Goal: Transaction & Acquisition: Book appointment/travel/reservation

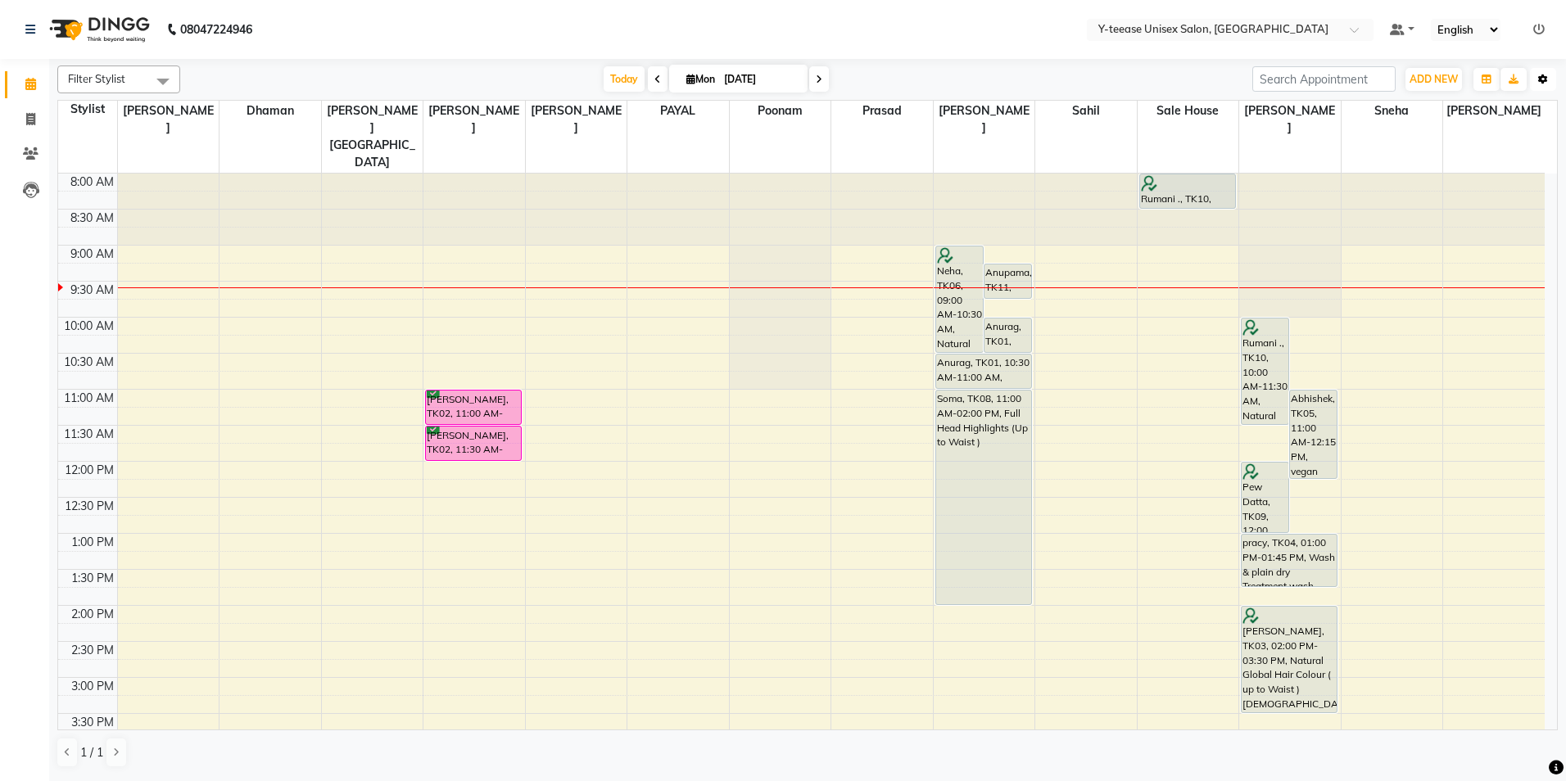
click at [1543, 80] on icon "button" at bounding box center [1543, 80] width 10 height 10
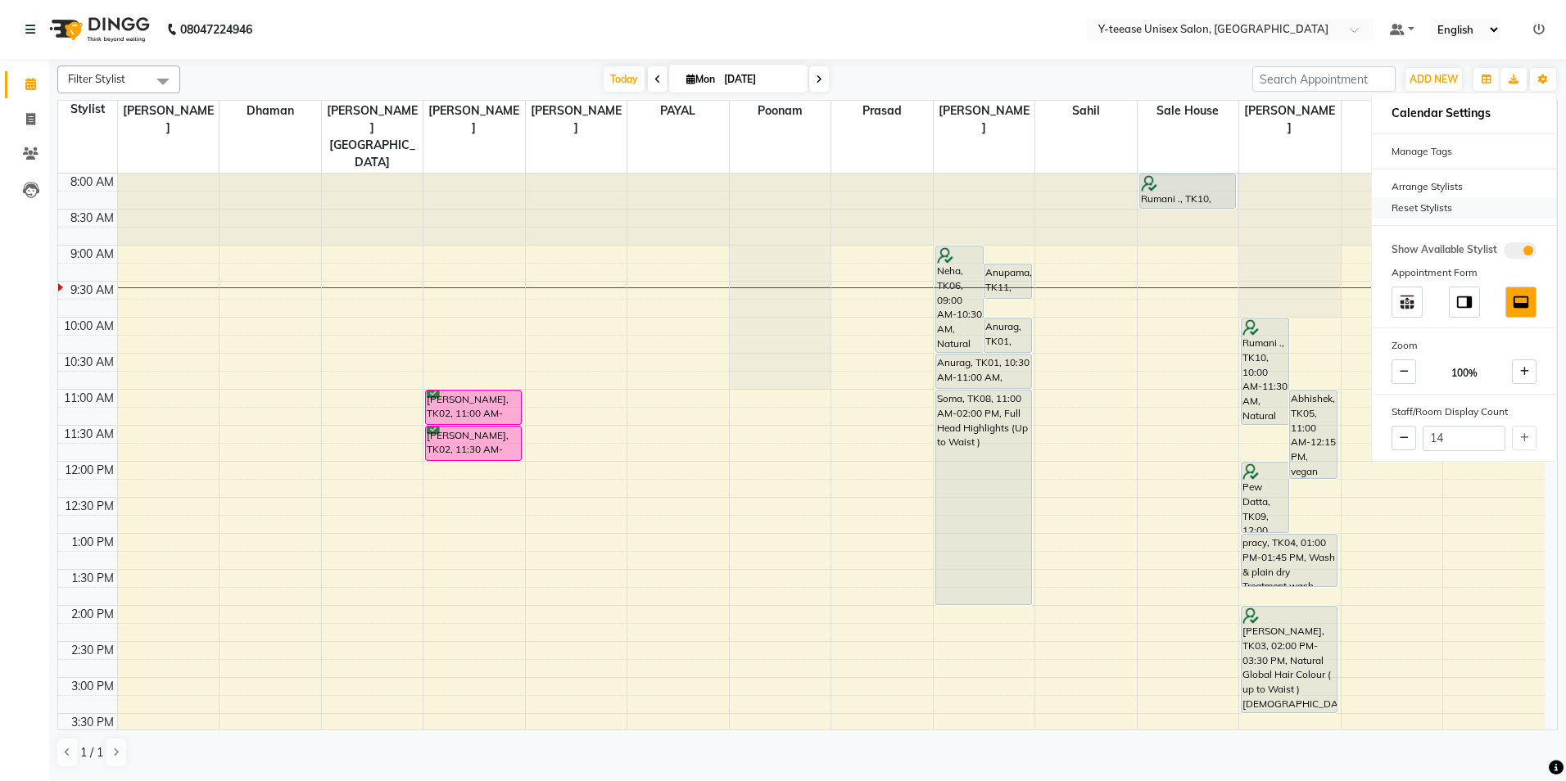
click at [1400, 213] on div "Reset Stylists" at bounding box center [1464, 207] width 184 height 21
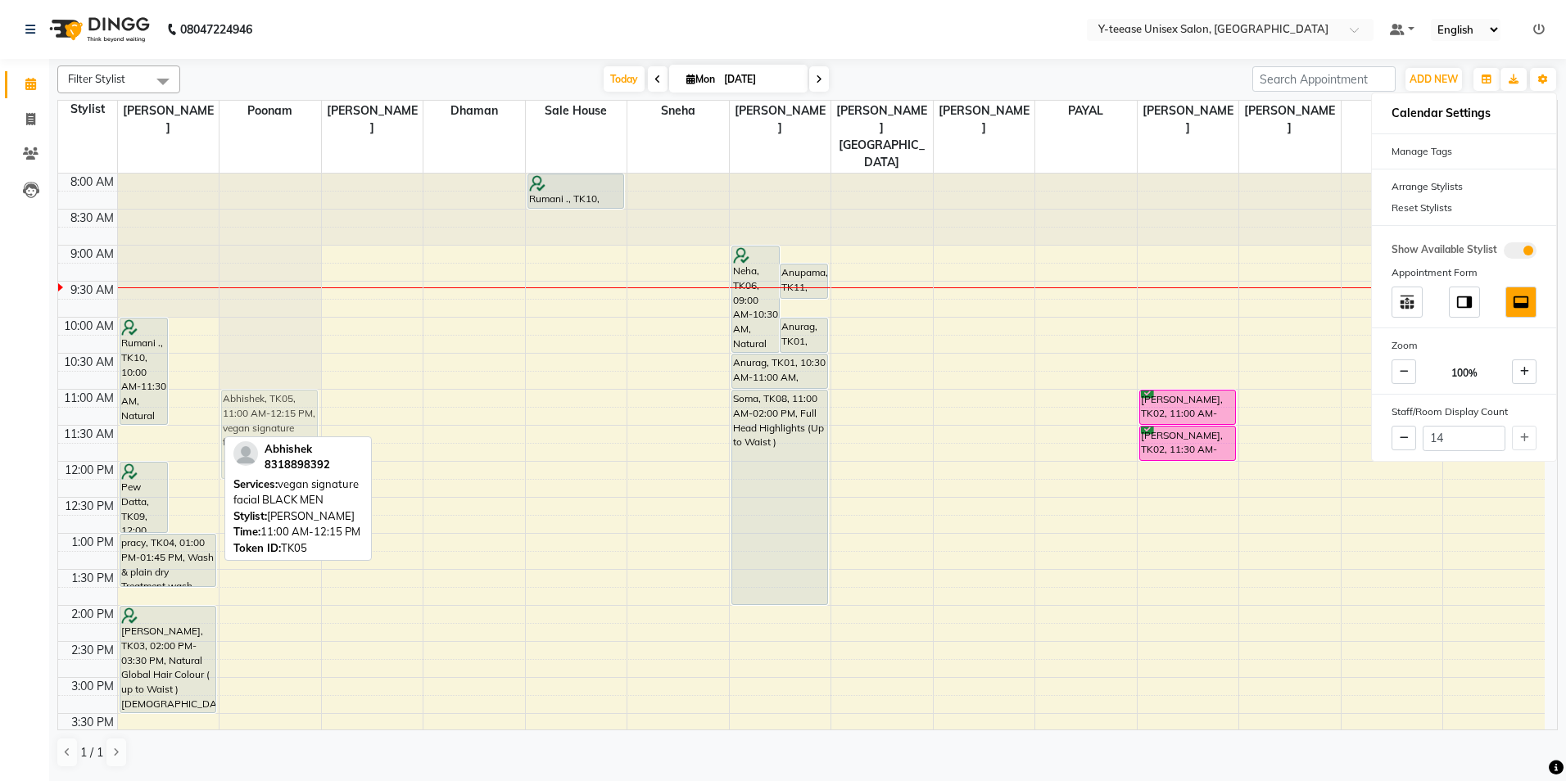
drag, startPoint x: 195, startPoint y: 371, endPoint x: 275, endPoint y: 366, distance: 80.4
click at [275, 366] on tr "Rumani ., TK10, 10:00 AM-11:30 AM, Natural Global Hair Colour ( up to Mid Back …" at bounding box center [801, 714] width 1487 height 1080
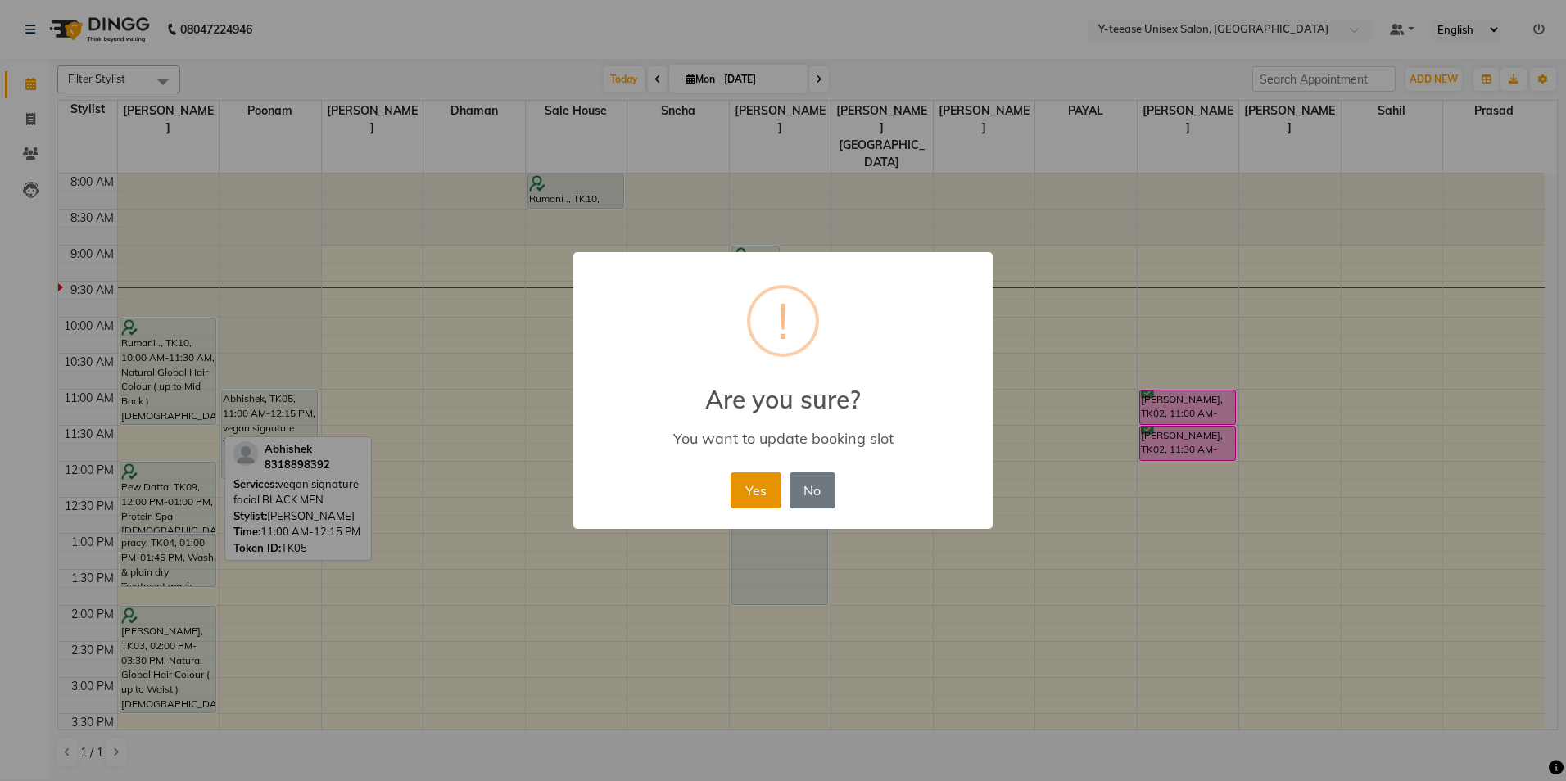
click at [752, 482] on button "Yes" at bounding box center [756, 491] width 50 height 36
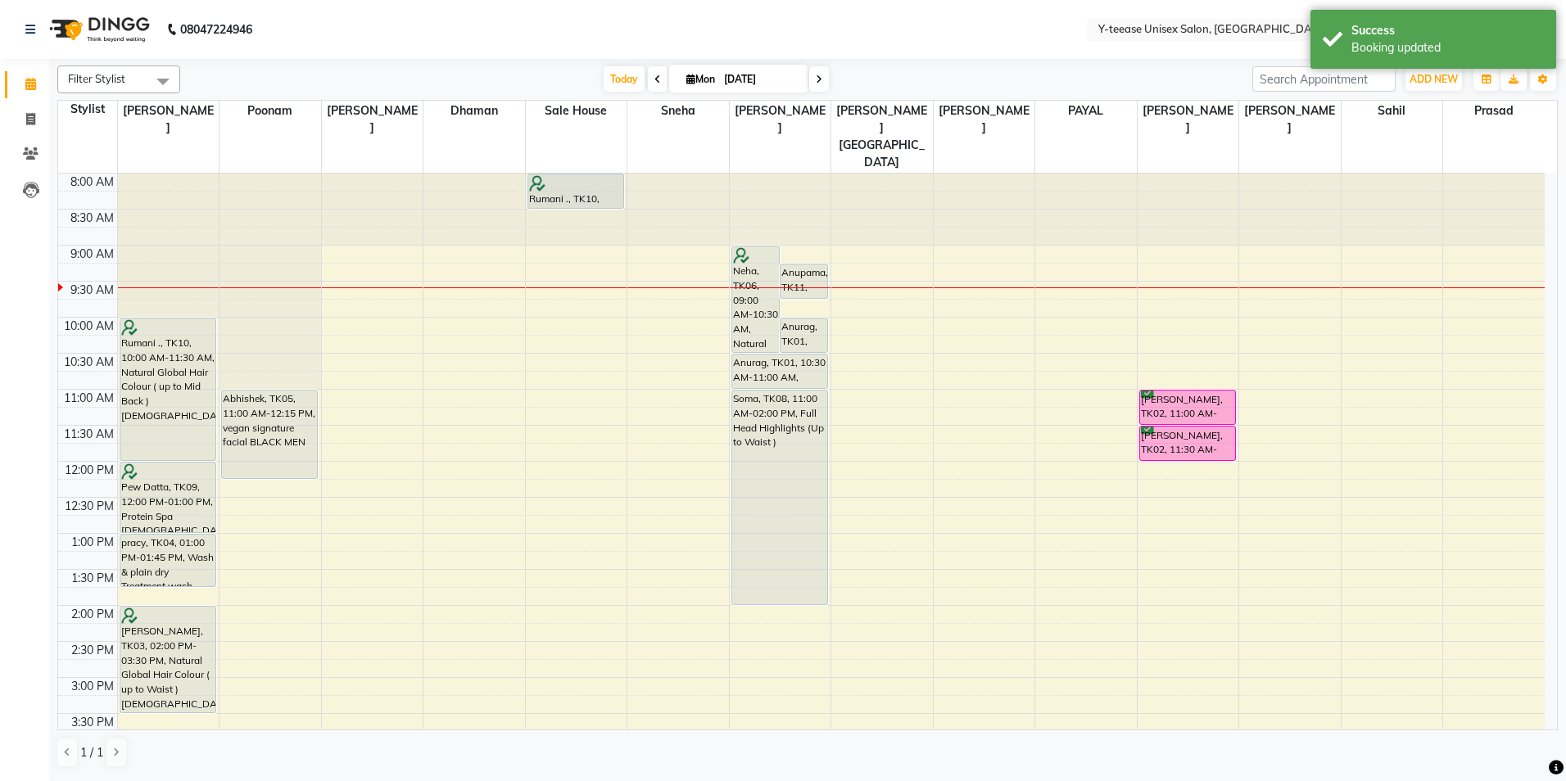
drag, startPoint x: 201, startPoint y: 388, endPoint x: 202, endPoint y: 414, distance: 25.4
click at [202, 414] on div "Rumani ., TK10, 10:00 AM-11:30 AM, Natural Global Hair Colour ( up to Mid Back …" at bounding box center [169, 714] width 102 height 1080
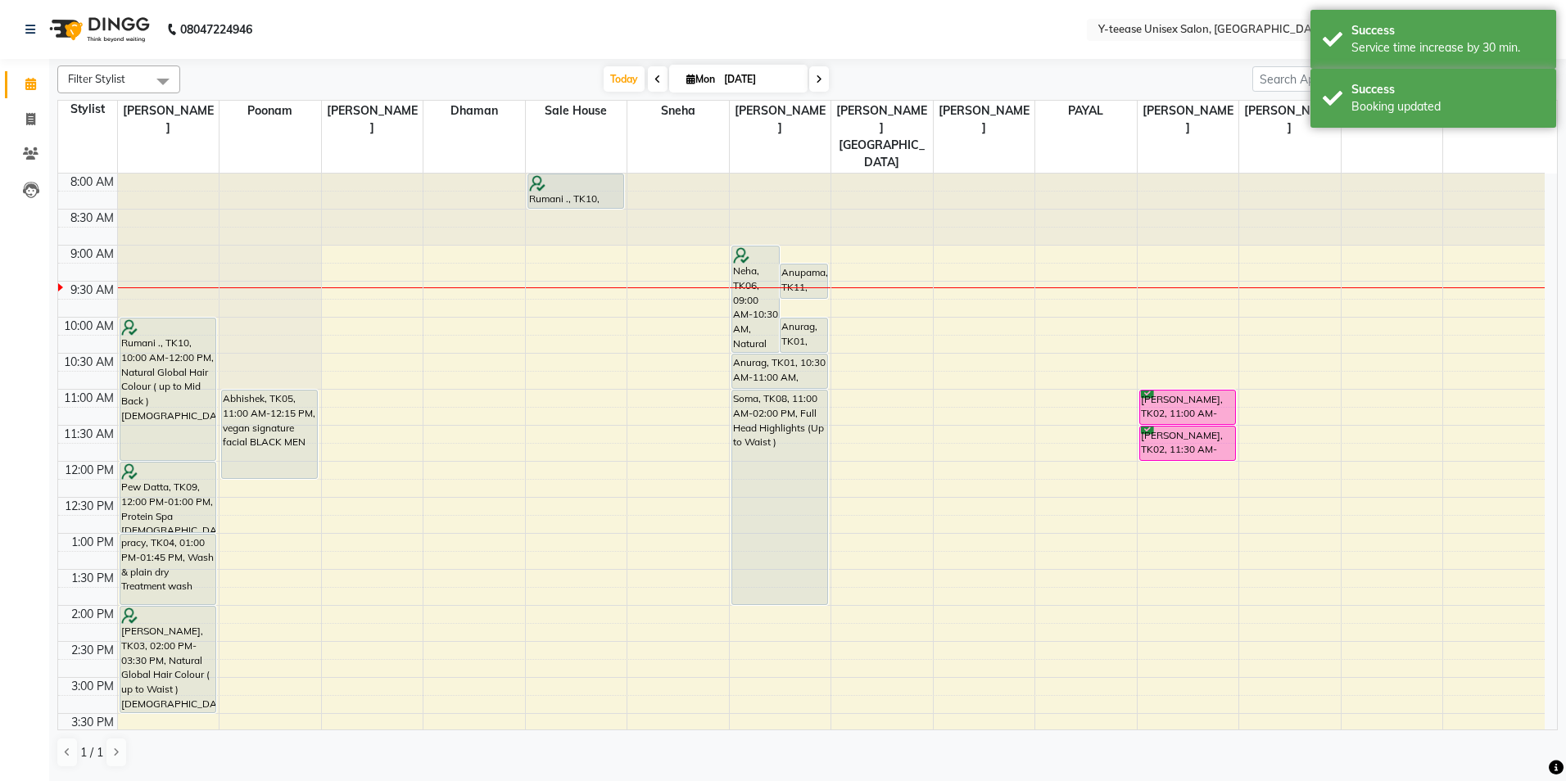
drag, startPoint x: 172, startPoint y: 552, endPoint x: 178, endPoint y: 564, distance: 13.6
click at [178, 564] on div "Rumani ., TK10, 10:00 AM-12:00 PM, Natural Global Hair Colour ( up to Mid Back …" at bounding box center [169, 714] width 102 height 1080
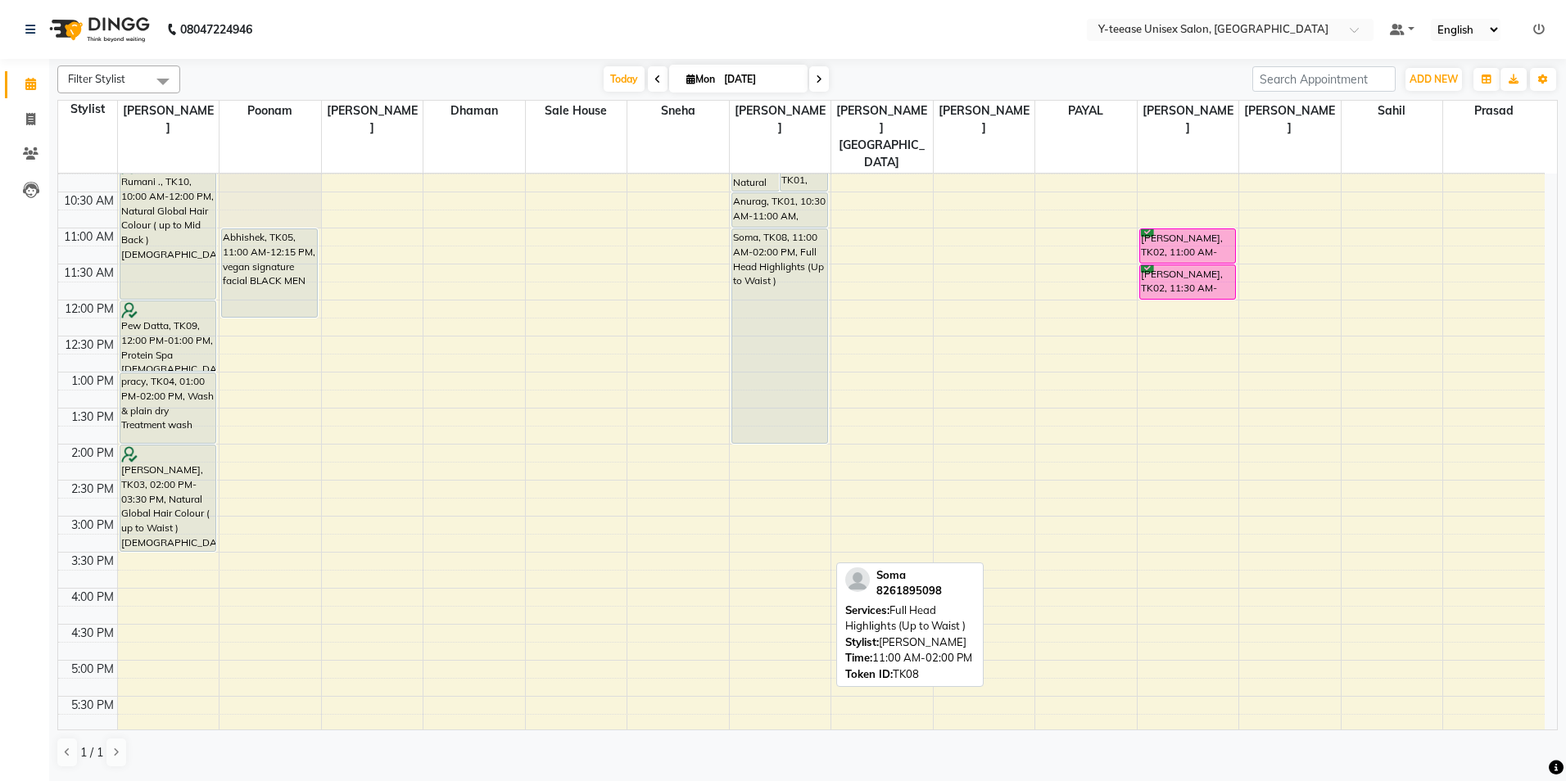
scroll to position [246, 0]
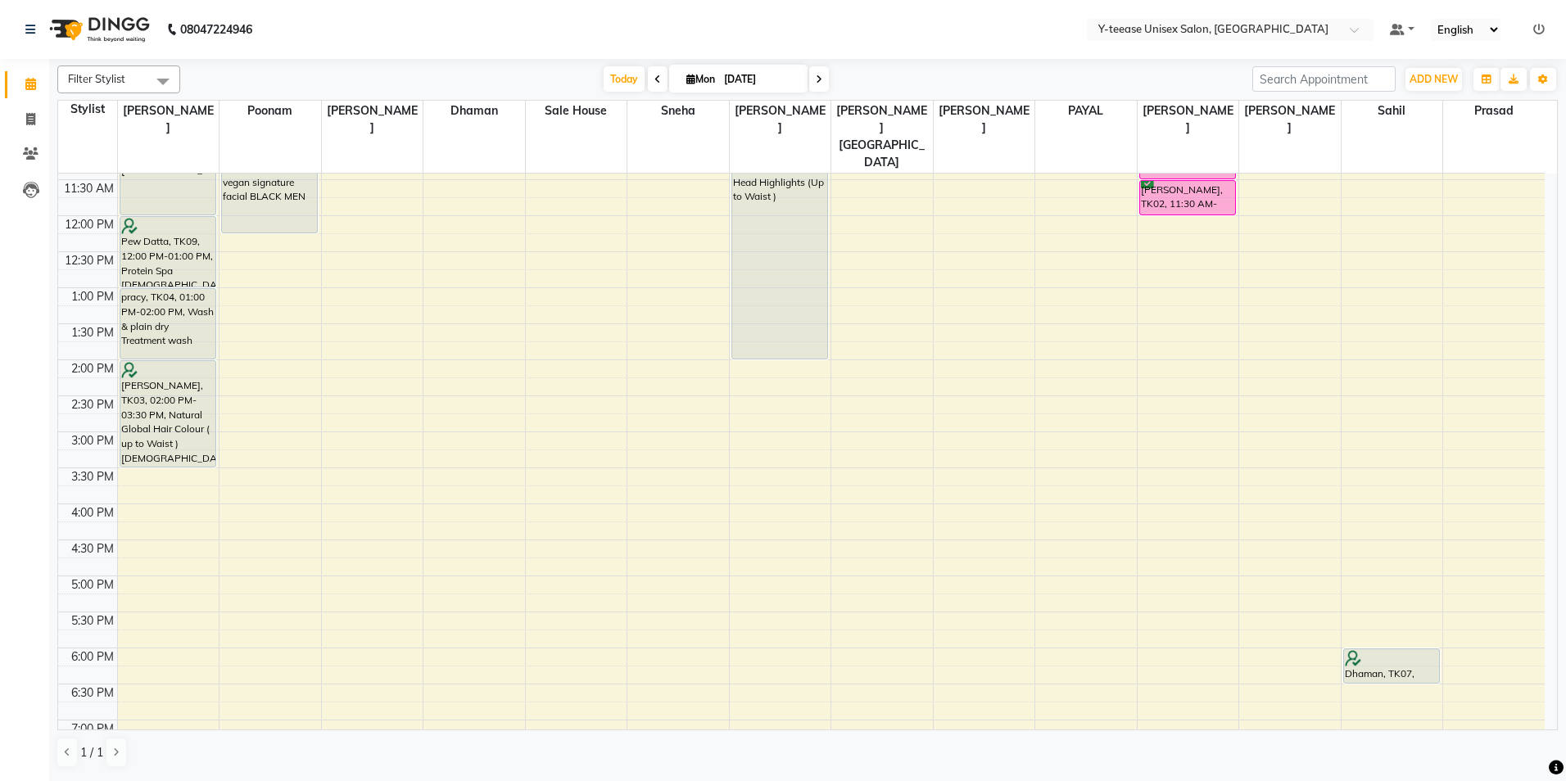
click at [818, 75] on icon at bounding box center [819, 80] width 7 height 10
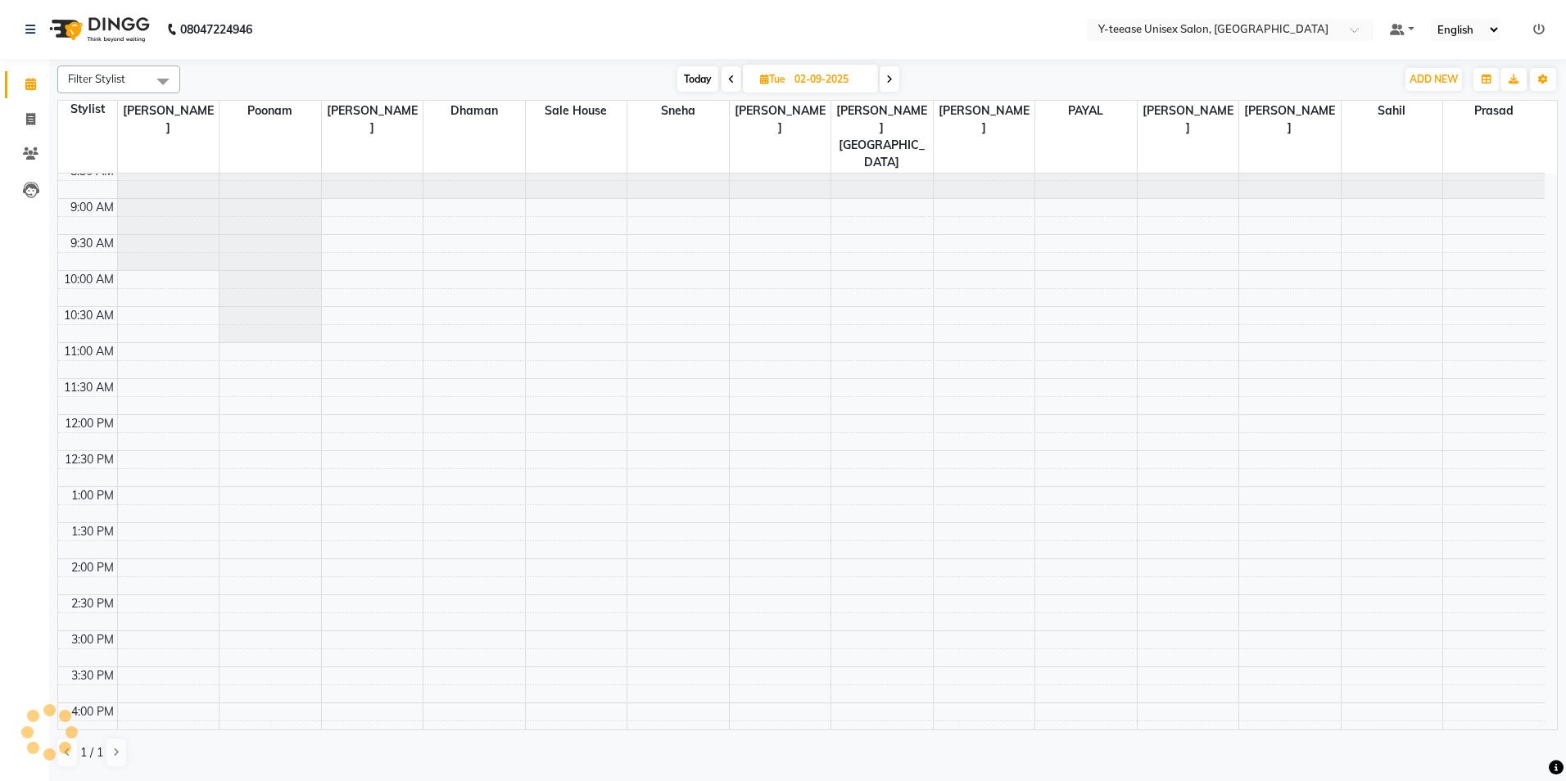
scroll to position [0, 0]
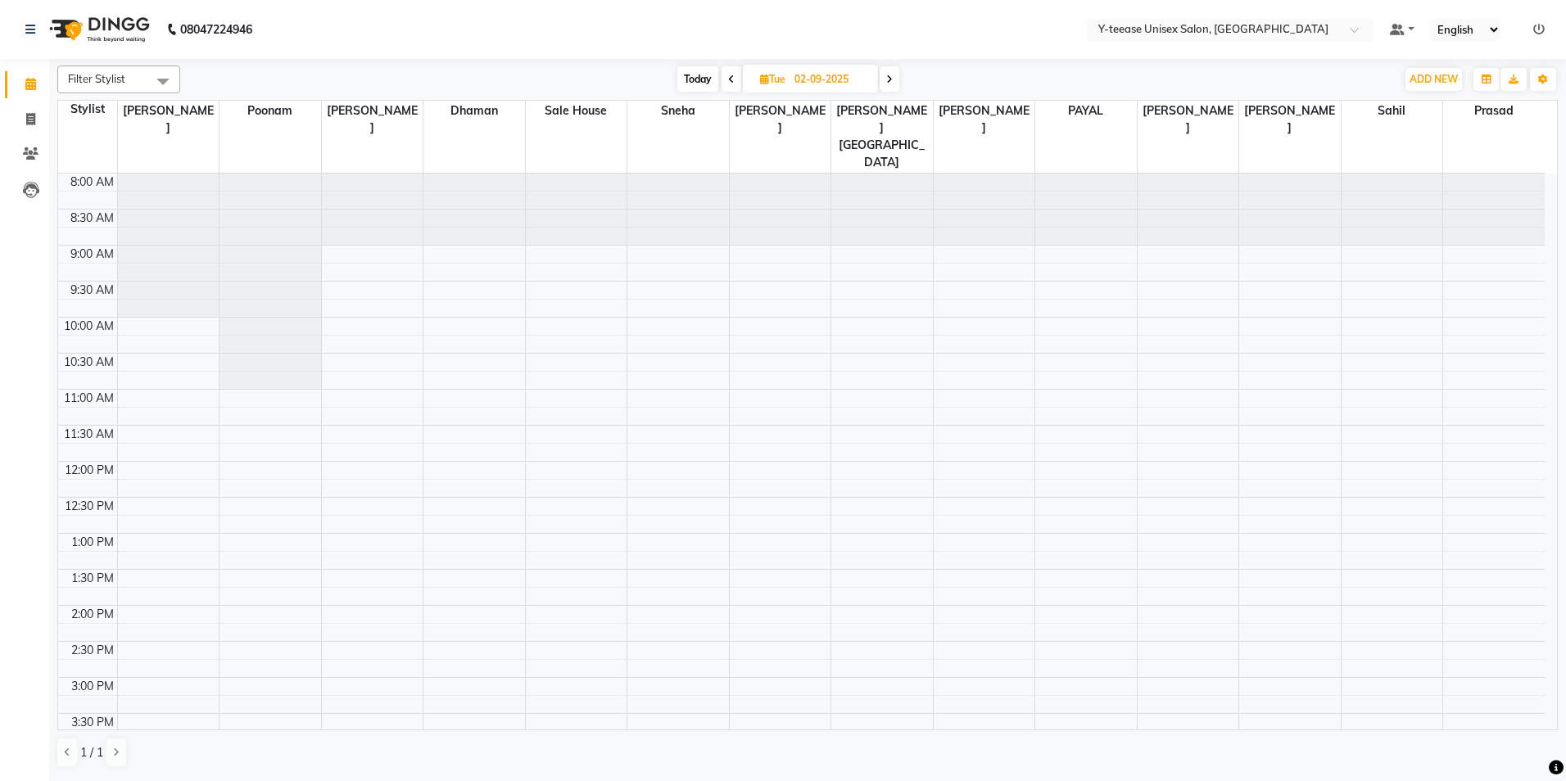
click at [677, 78] on span "Today" at bounding box center [697, 78] width 41 height 25
type input "[DATE]"
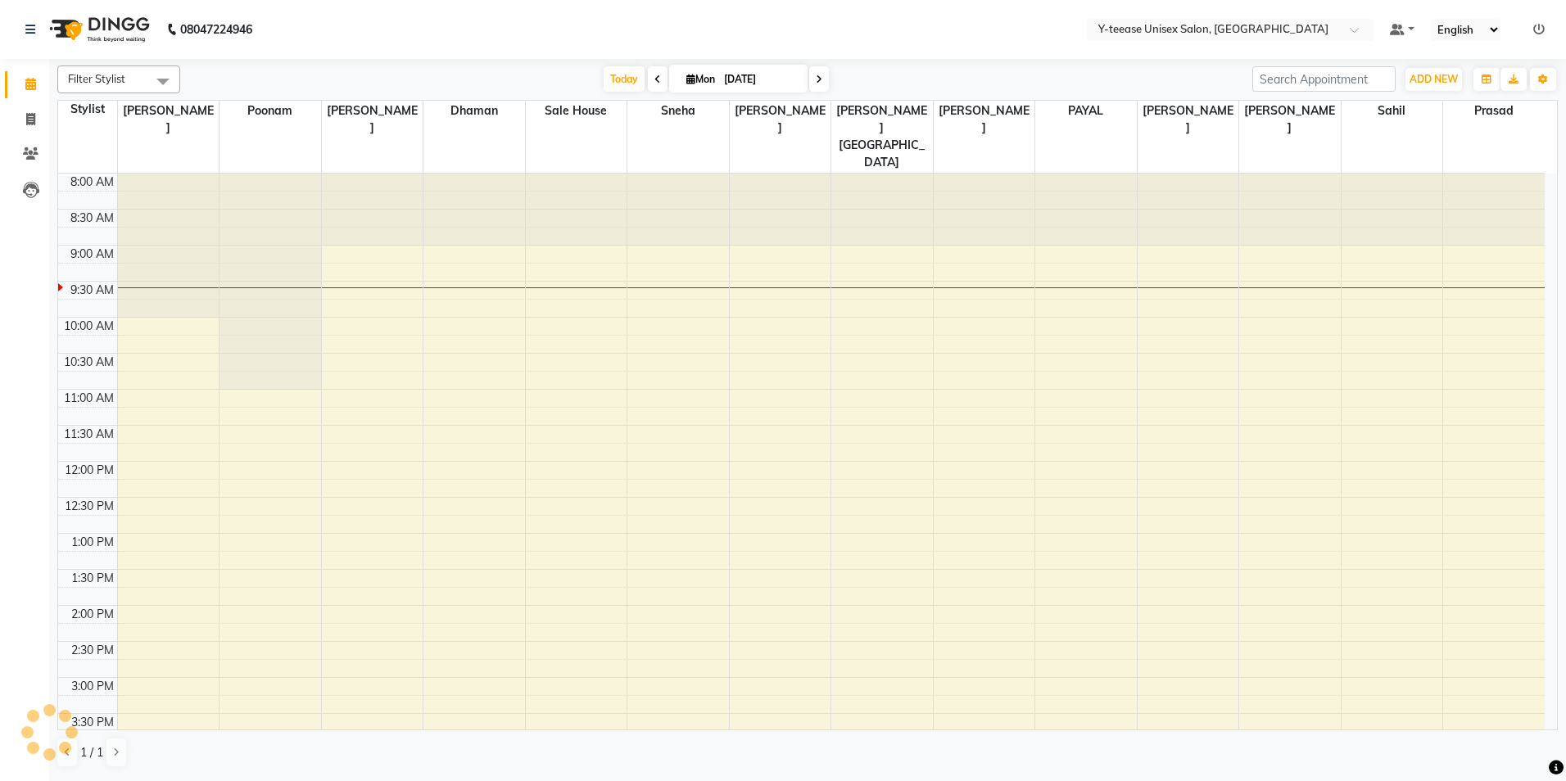
scroll to position [73, 0]
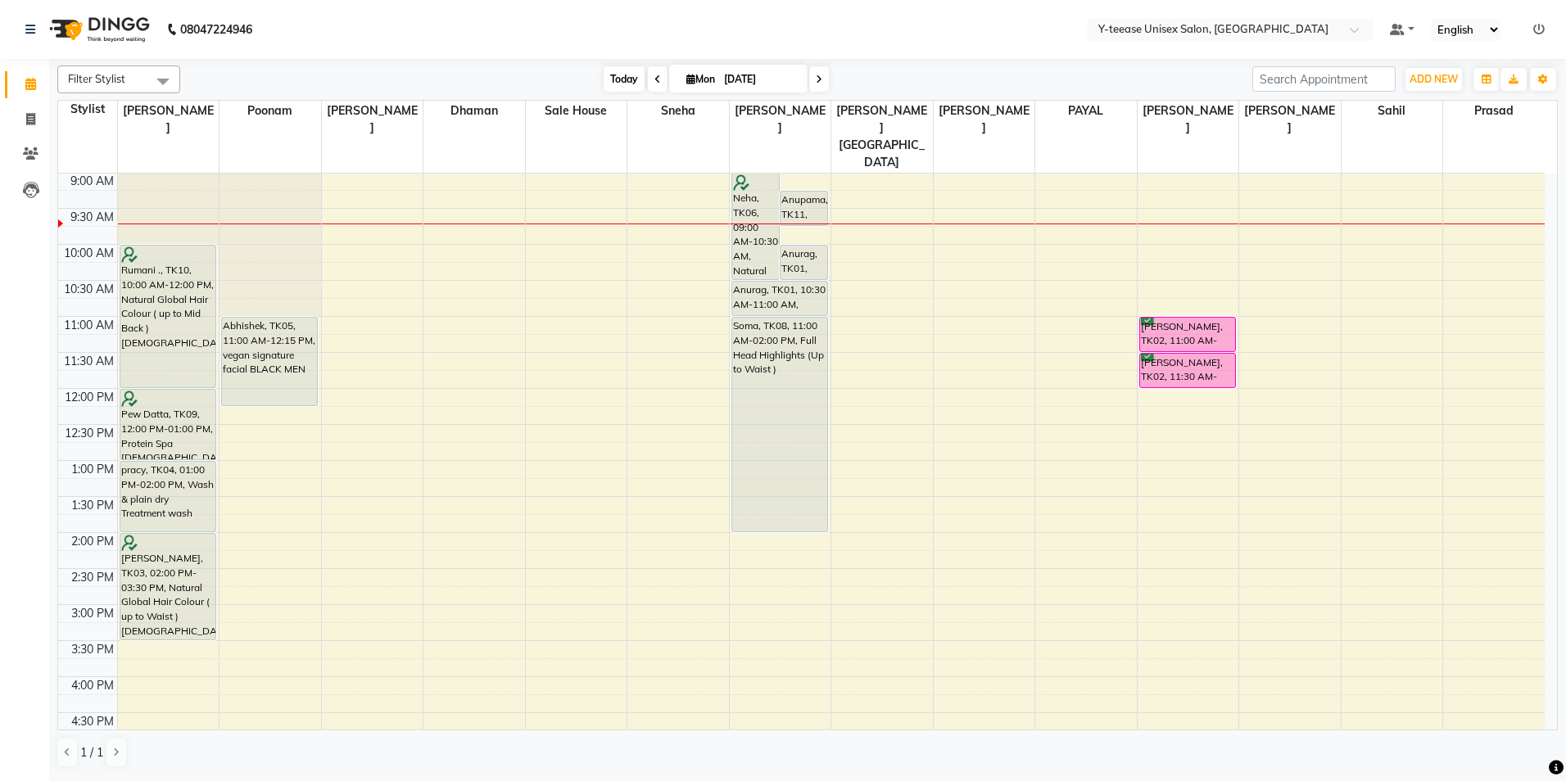
click at [604, 82] on span "Today" at bounding box center [624, 78] width 41 height 25
click at [625, 81] on span "Today" at bounding box center [624, 78] width 41 height 25
click at [1191, 396] on div "8:00 AM 8:30 AM 9:00 AM 9:30 AM 10:00 AM 10:30 AM 11:00 AM 11:30 AM 12:00 PM 12…" at bounding box center [801, 641] width 1487 height 1080
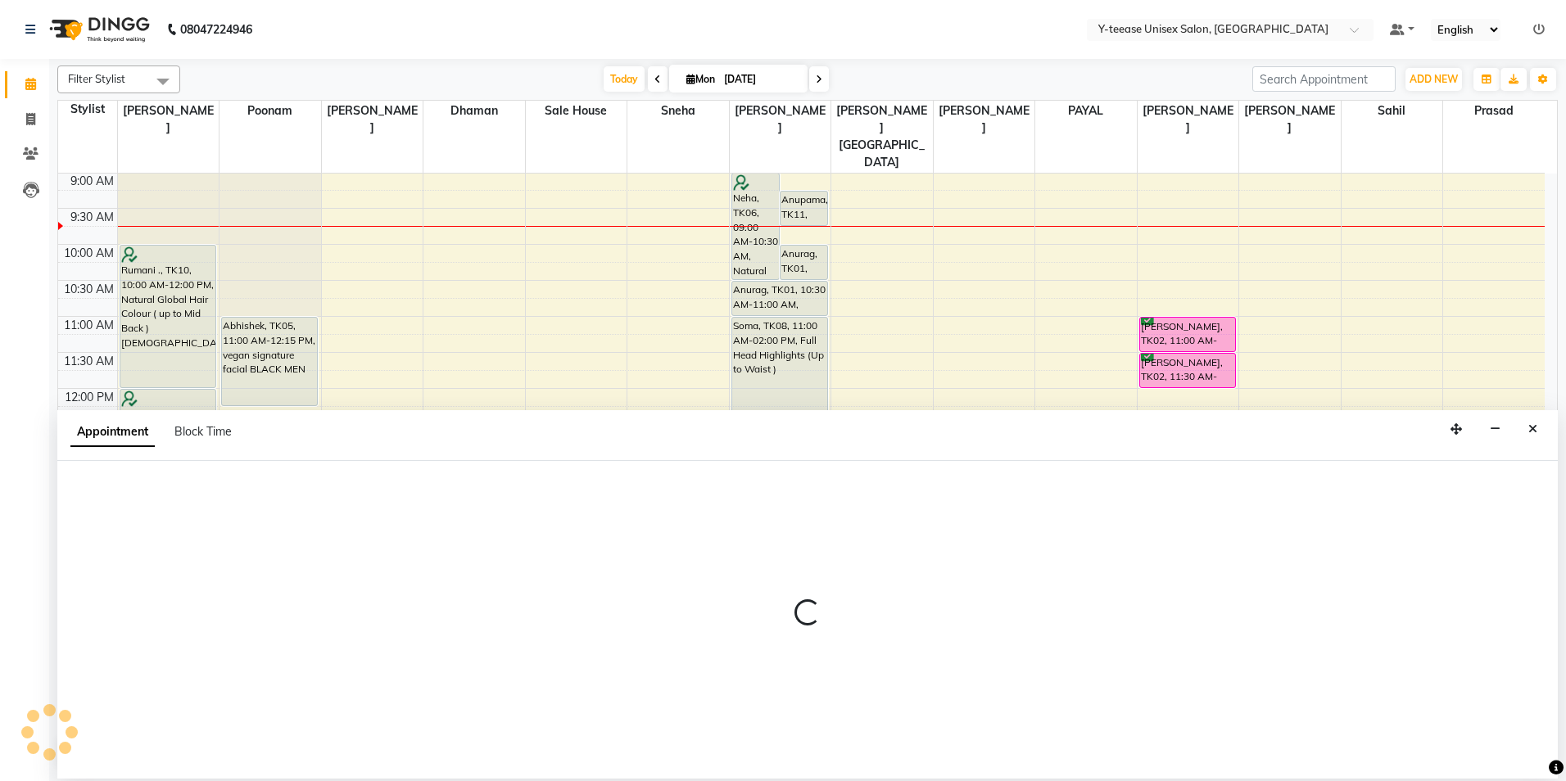
select select "81457"
select select "tentative"
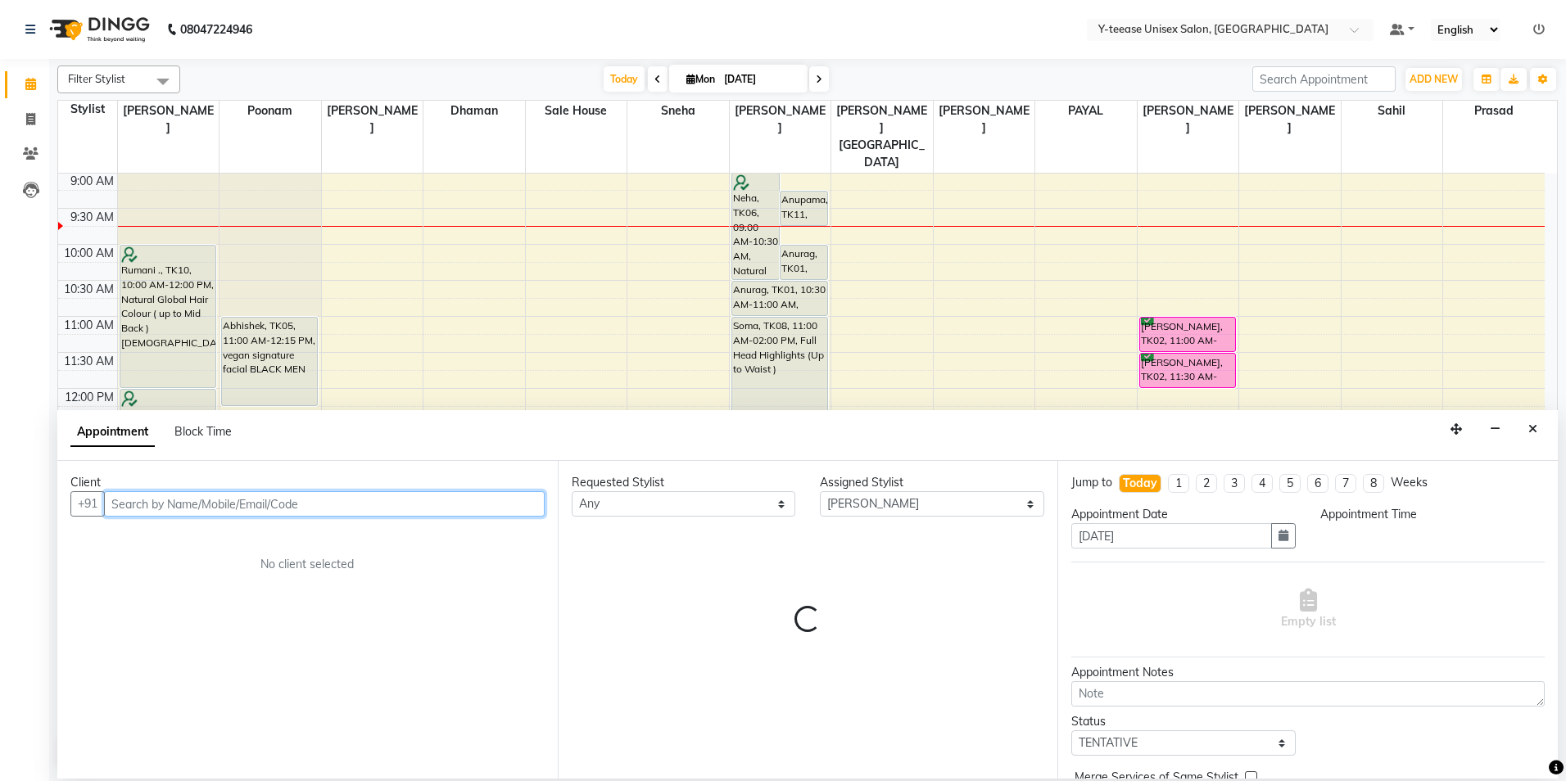
select select "750"
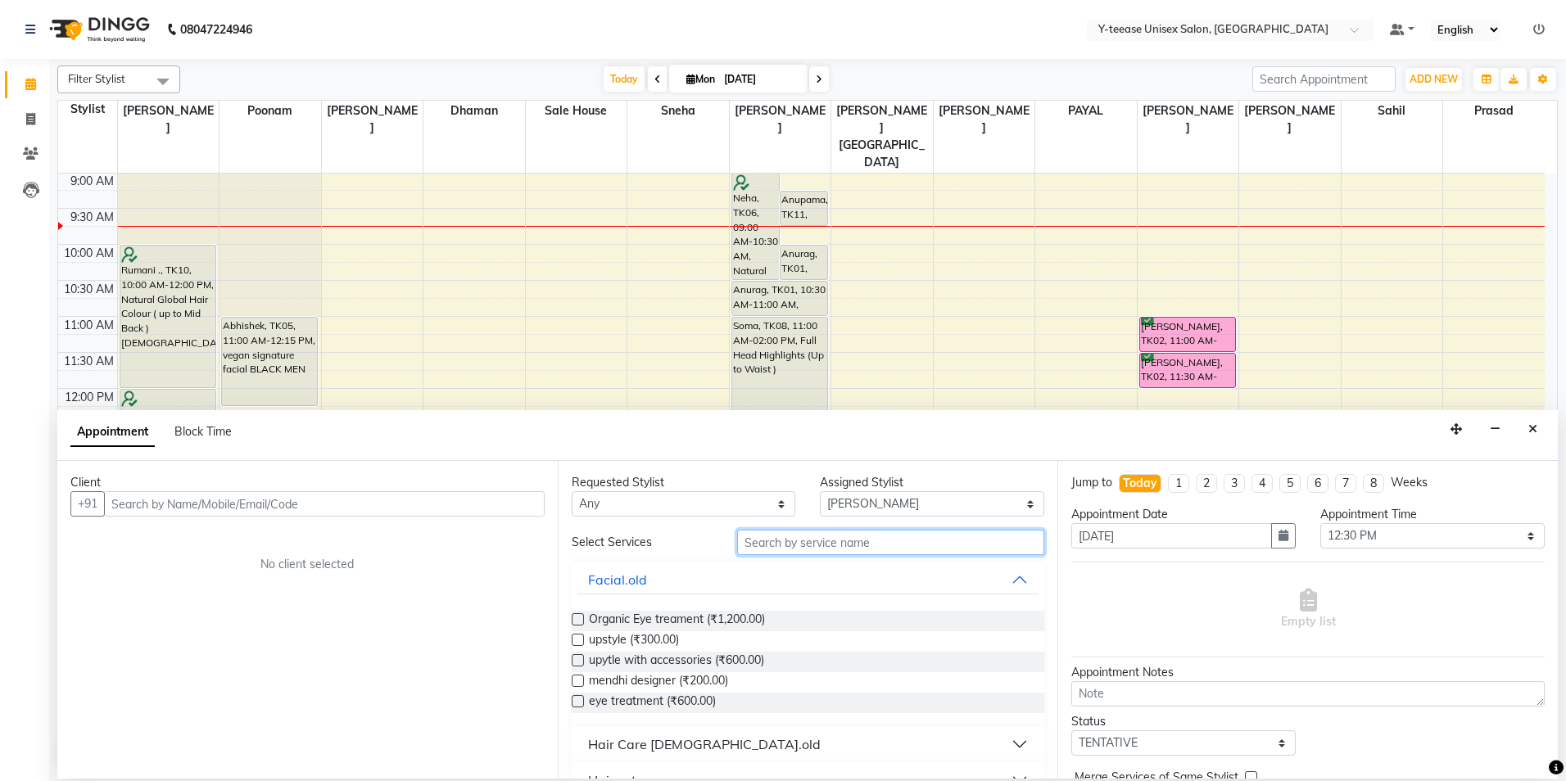
click at [767, 549] on input "text" at bounding box center [890, 542] width 307 height 25
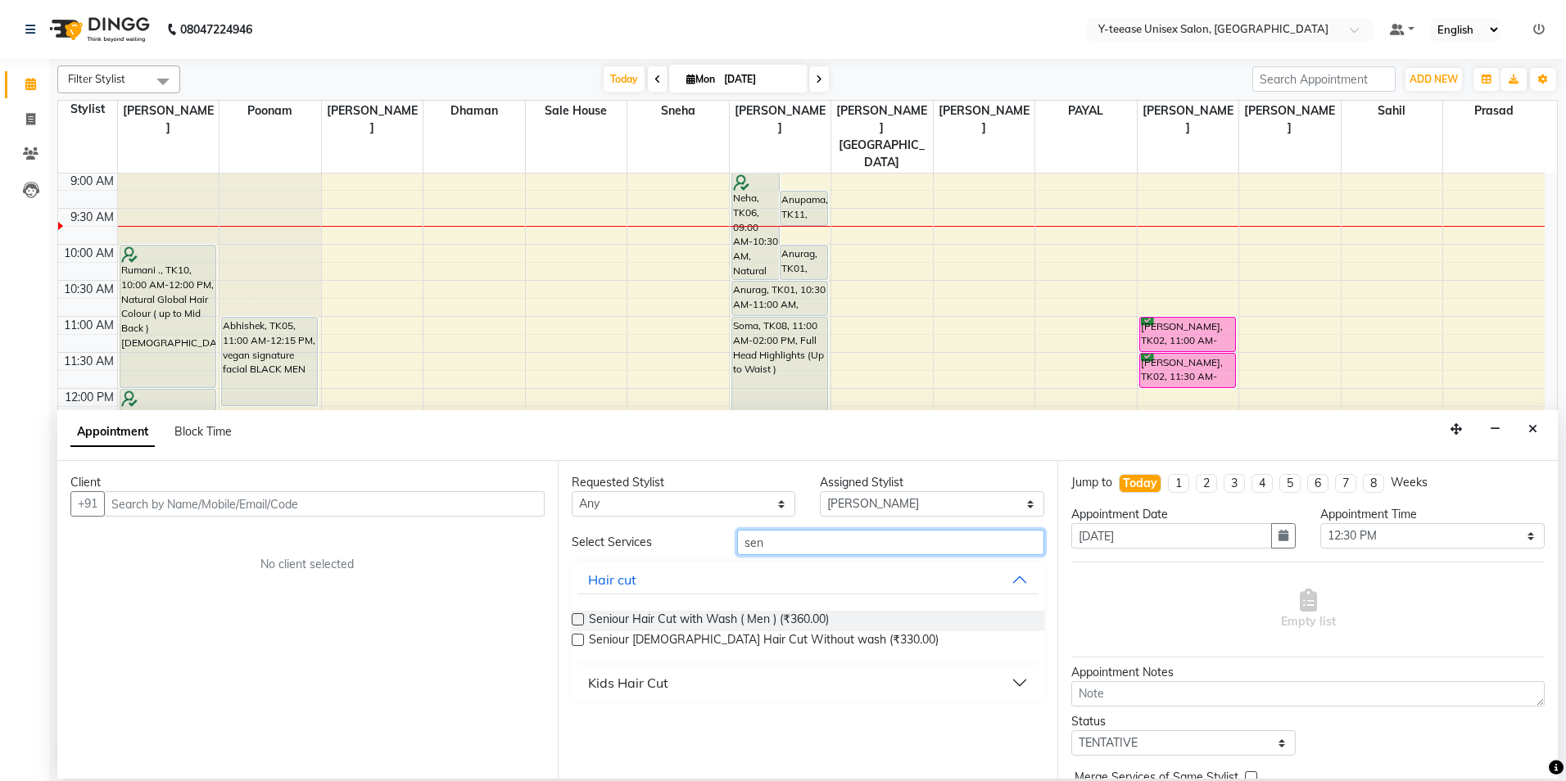
type input "sen"
click at [642, 688] on div "Kids Hair Cut" at bounding box center [628, 683] width 80 height 20
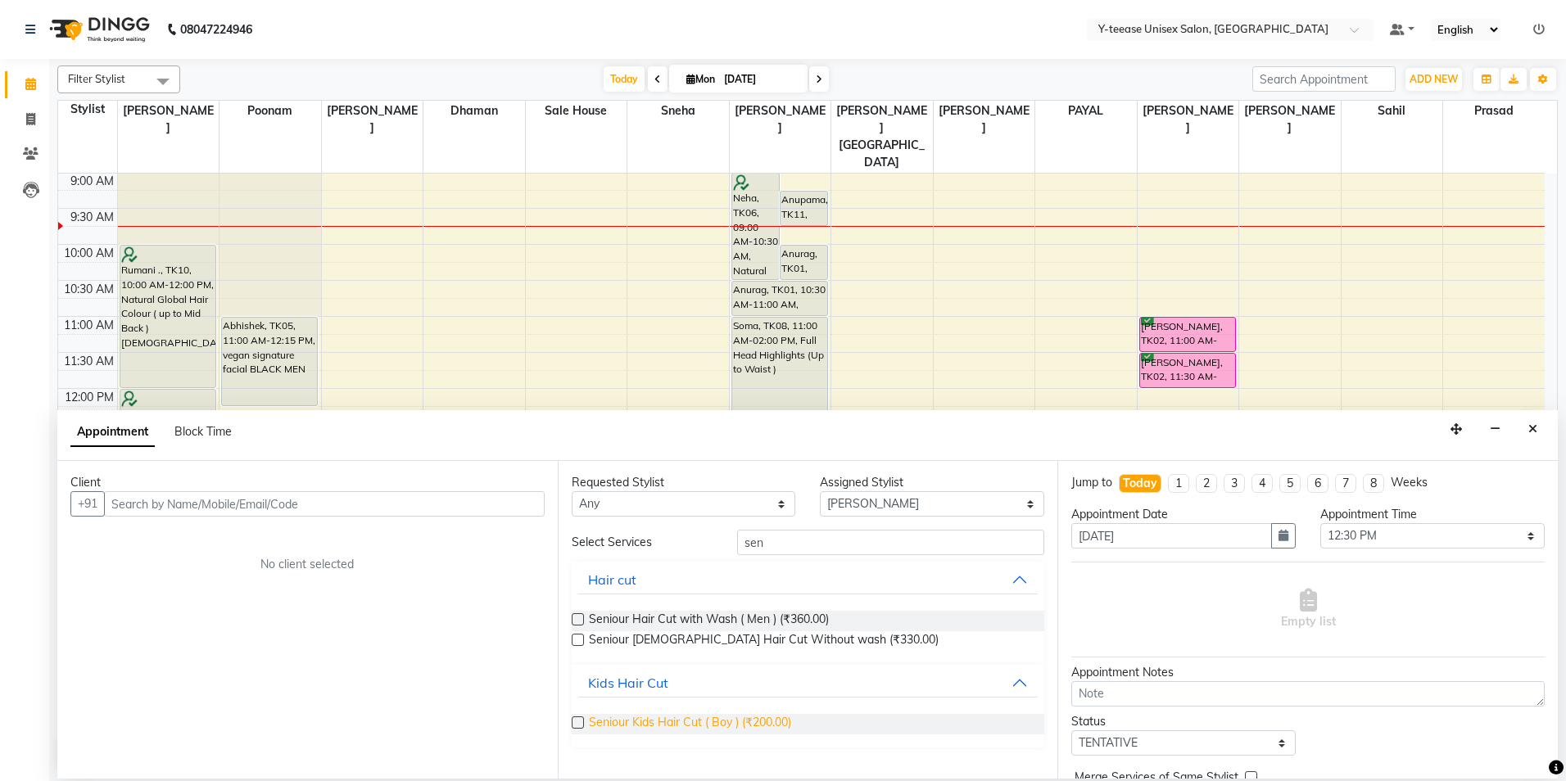
click at [668, 727] on span "Seniour Kids Hair Cut ( Boy ) (₹200.00)" at bounding box center [690, 724] width 202 height 20
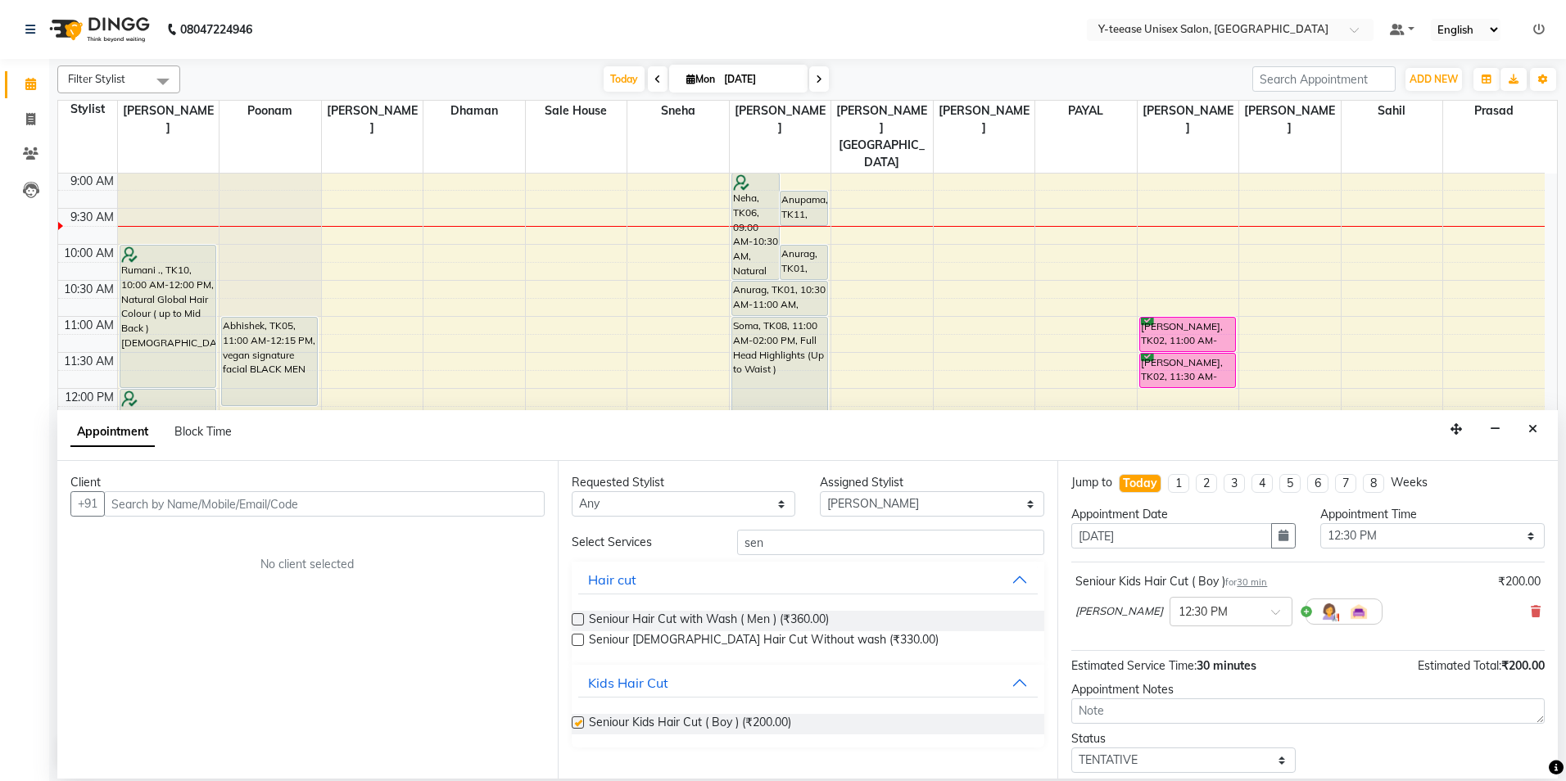
checkbox input "false"
click at [361, 506] on input "text" at bounding box center [324, 503] width 441 height 25
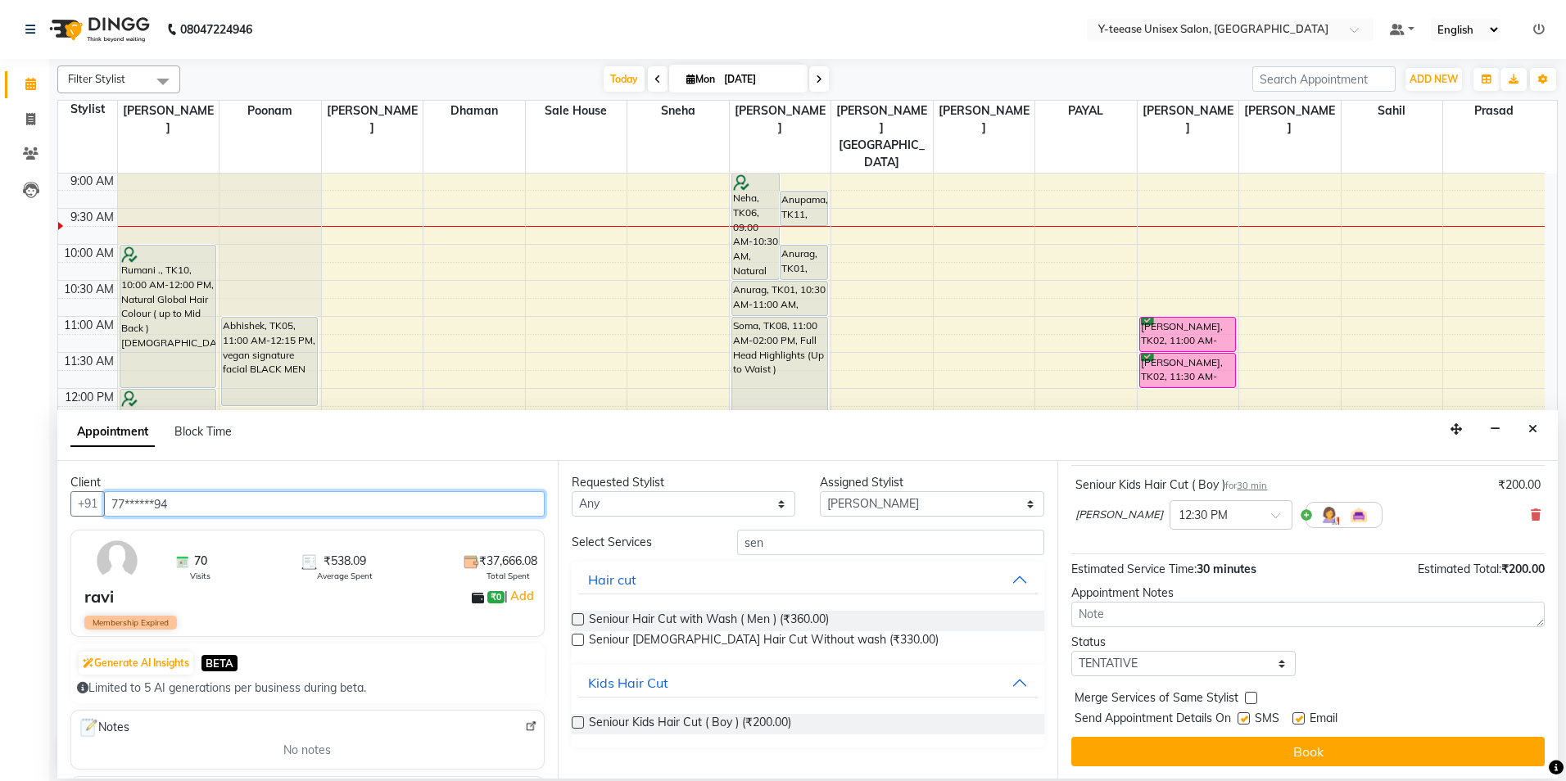
scroll to position [97, 0]
type input "77******94"
click at [1348, 767] on div "Jump to [DATE] 1 2 3 4 5 6 7 8 Weeks Appointment Date [DATE] Appointment Time S…" at bounding box center [1307, 620] width 500 height 318
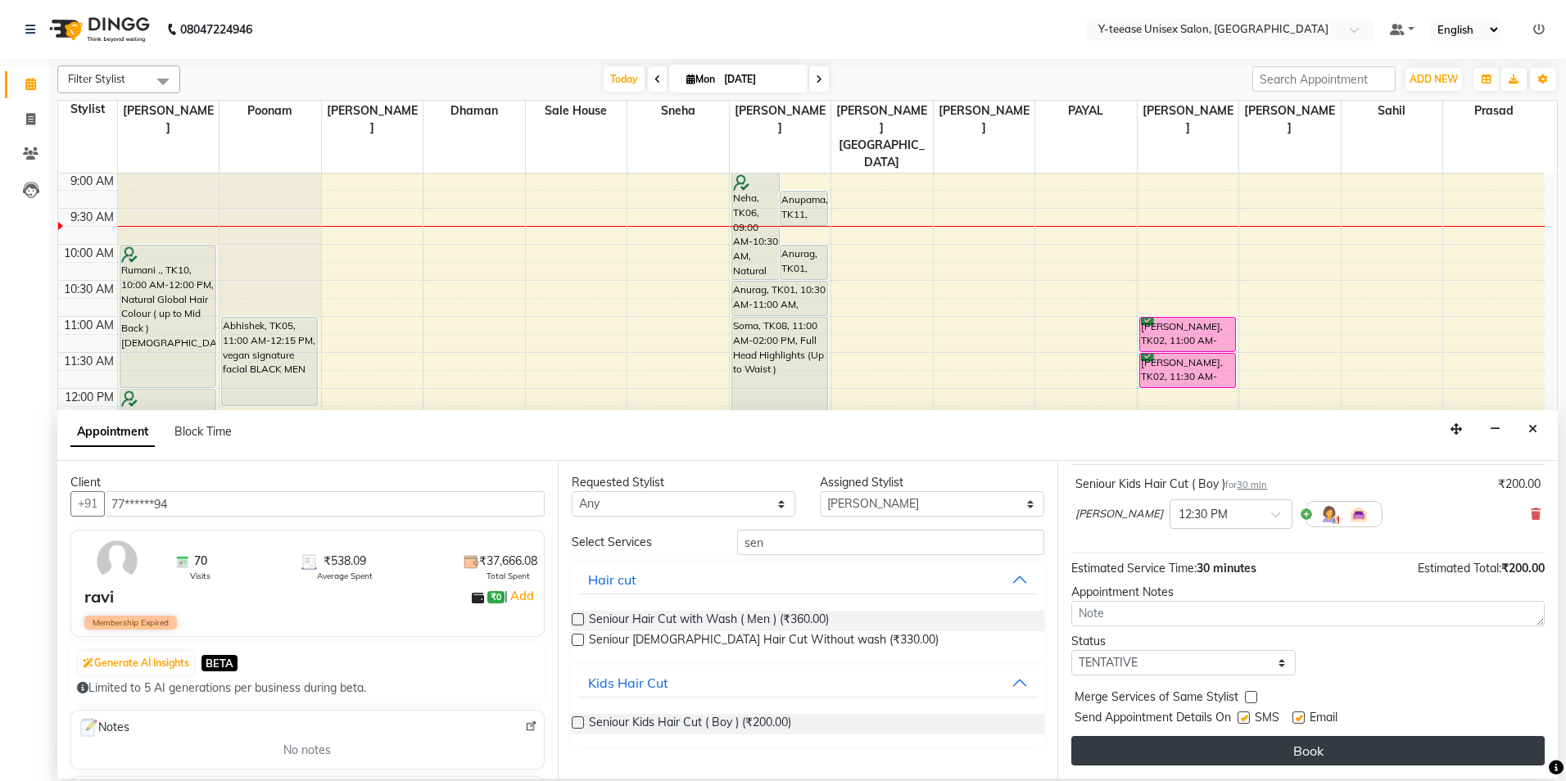
click at [1352, 745] on button "Book" at bounding box center [1307, 750] width 473 height 29
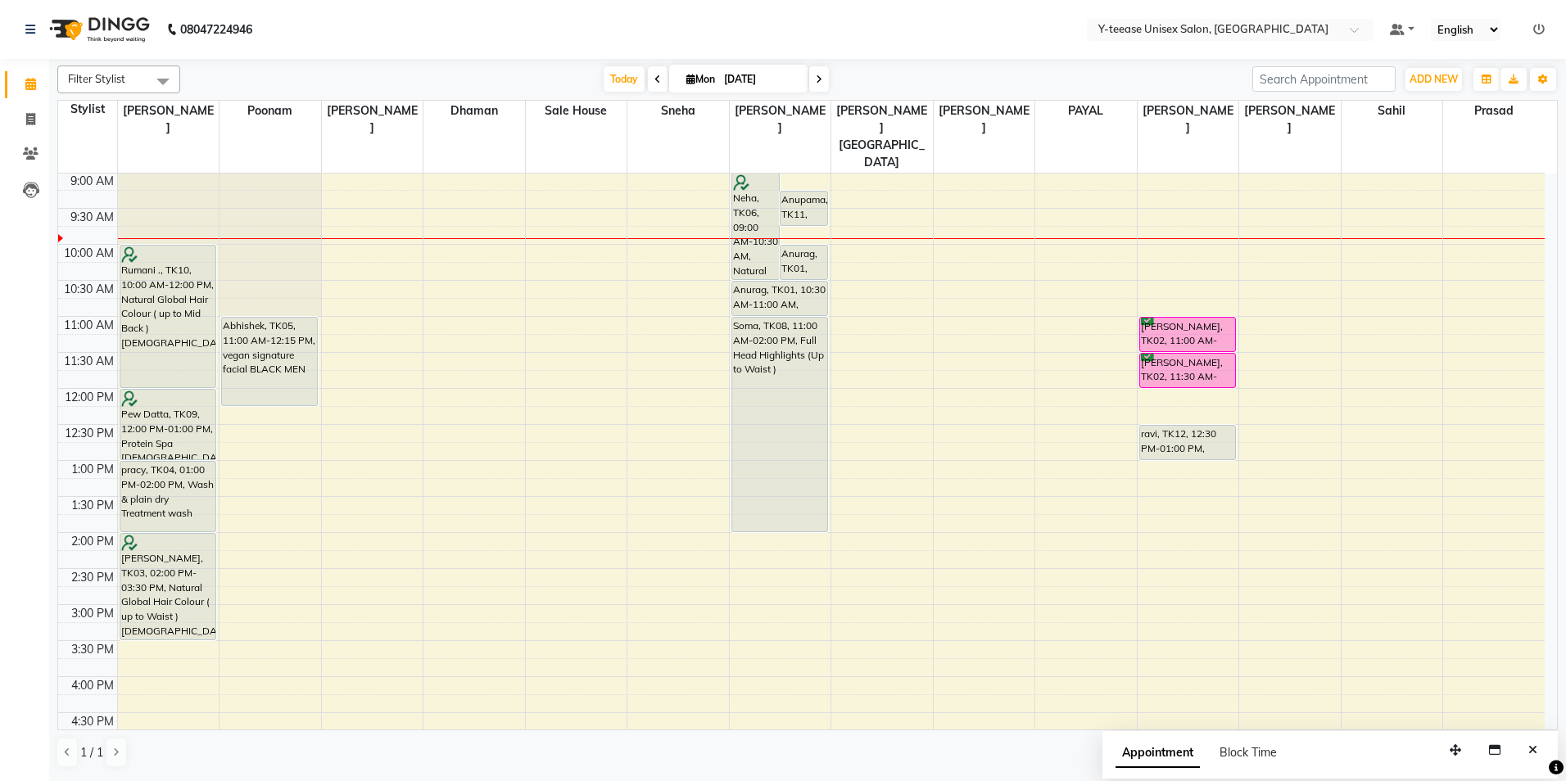
click at [1284, 342] on div "8:00 AM 8:30 AM 9:00 AM 9:30 AM 10:00 AM 10:30 AM 11:00 AM 11:30 AM 12:00 PM 12…" at bounding box center [801, 641] width 1487 height 1080
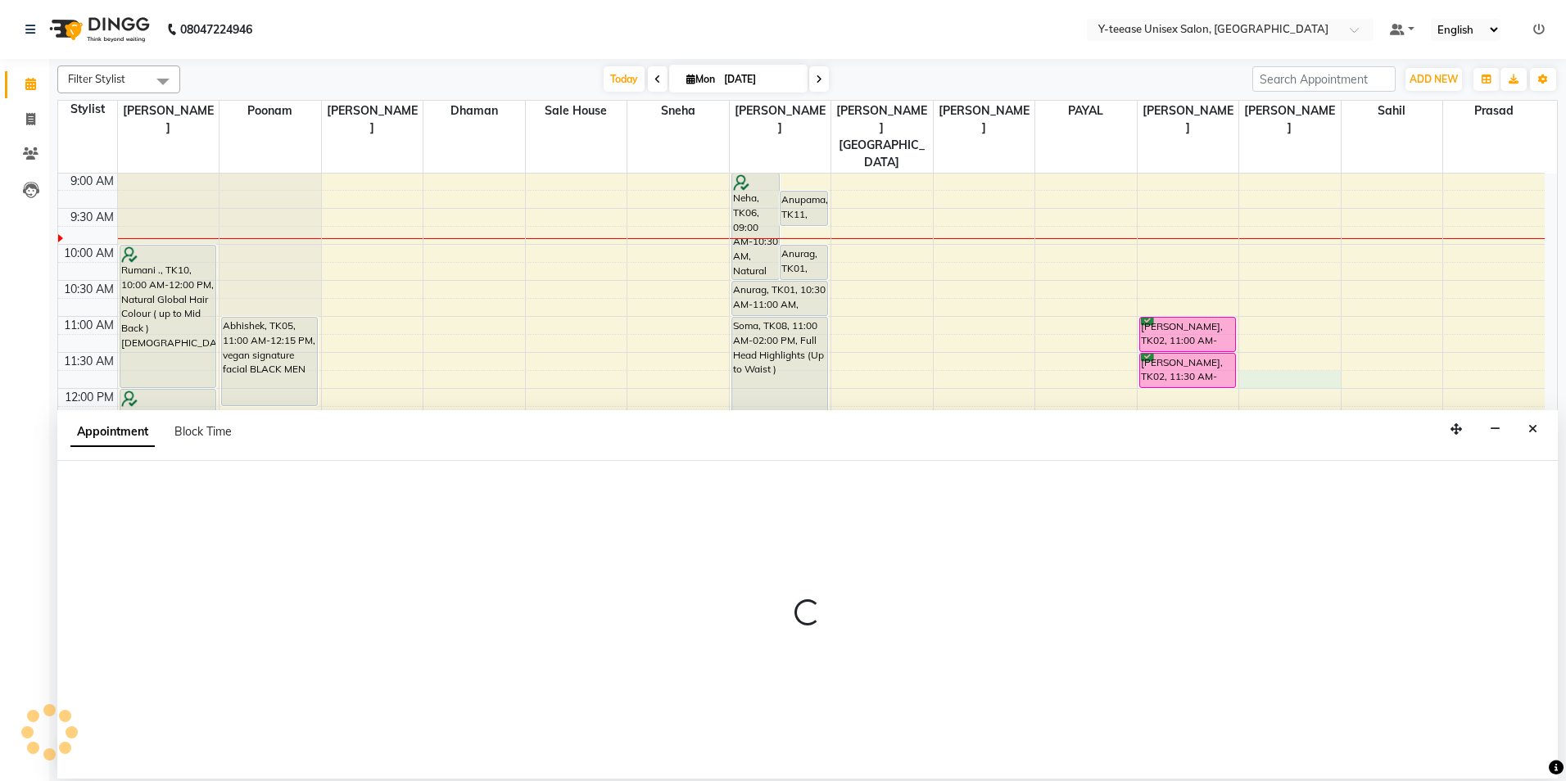
select select "86041"
select select "tentative"
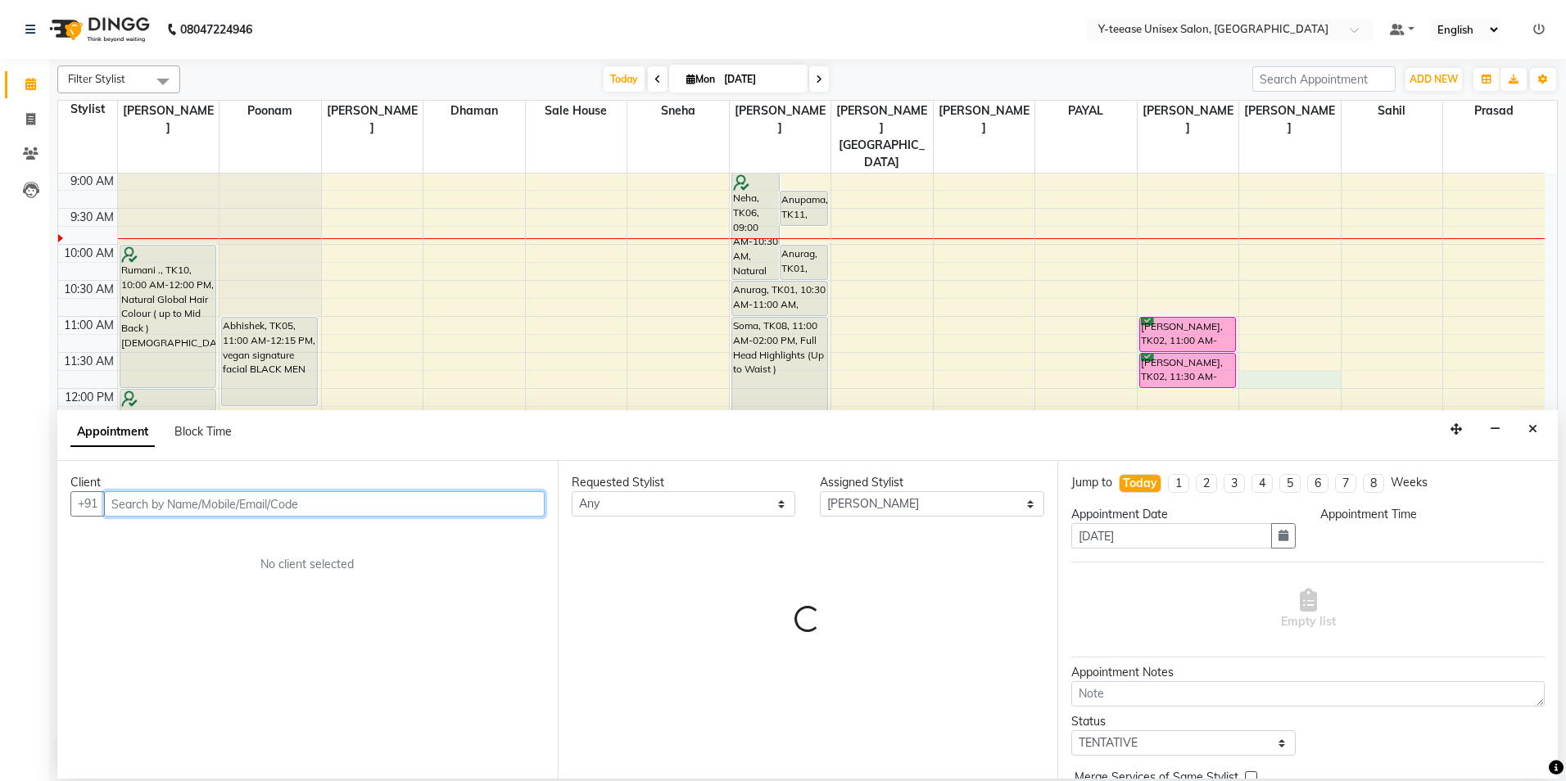
select select "705"
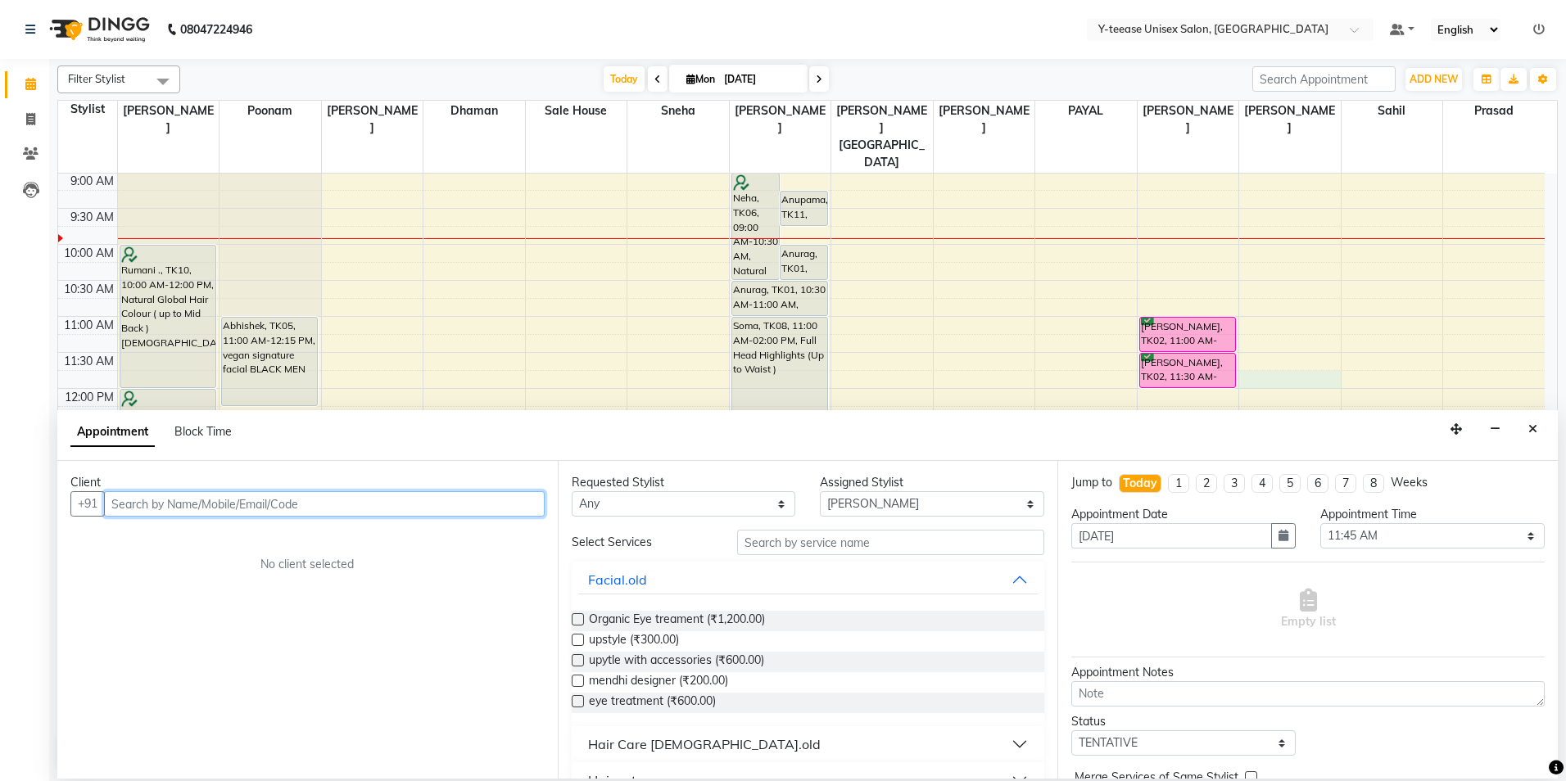
click at [474, 503] on input "text" at bounding box center [324, 503] width 441 height 25
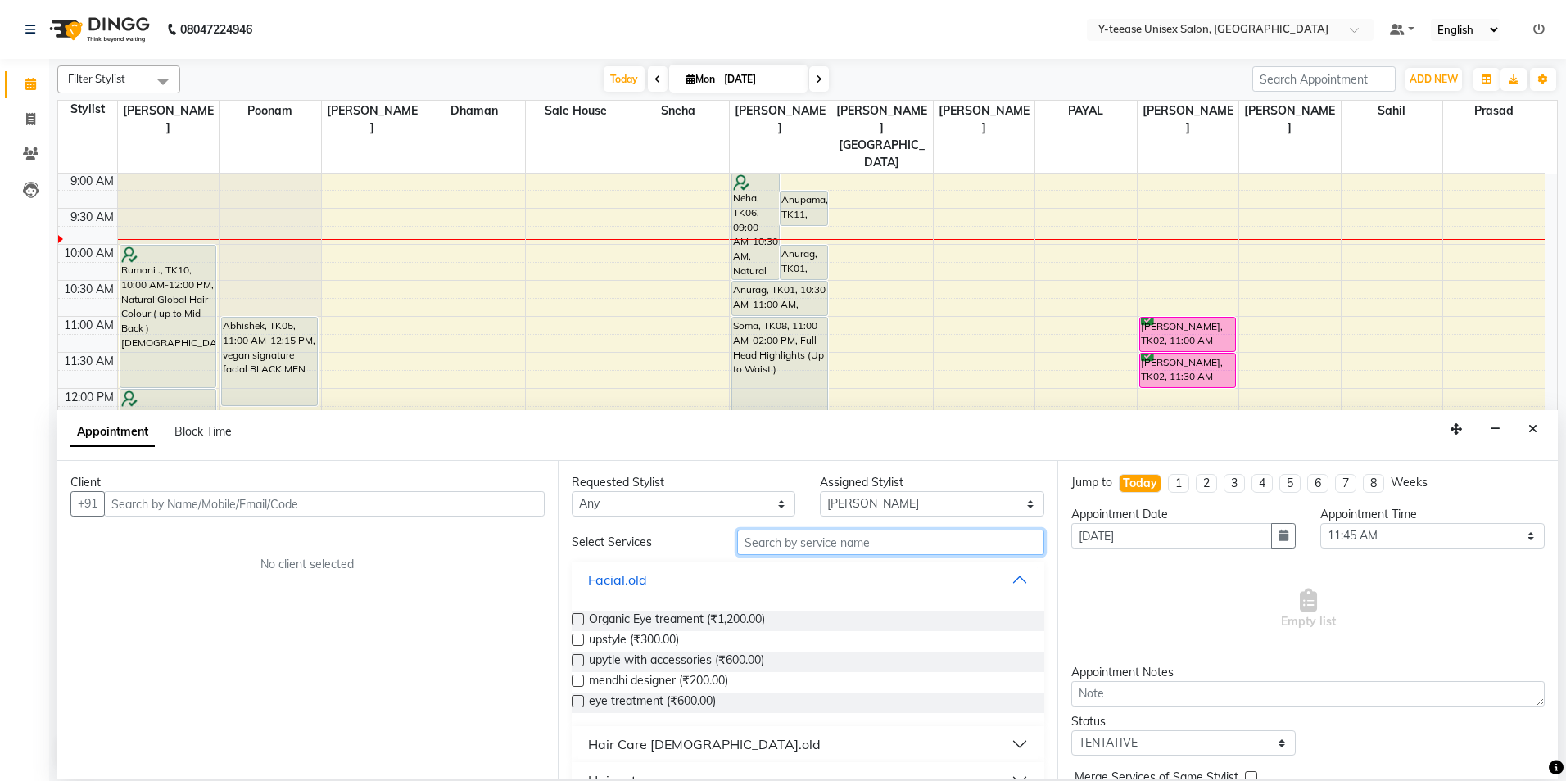
click at [963, 541] on input "text" at bounding box center [890, 542] width 307 height 25
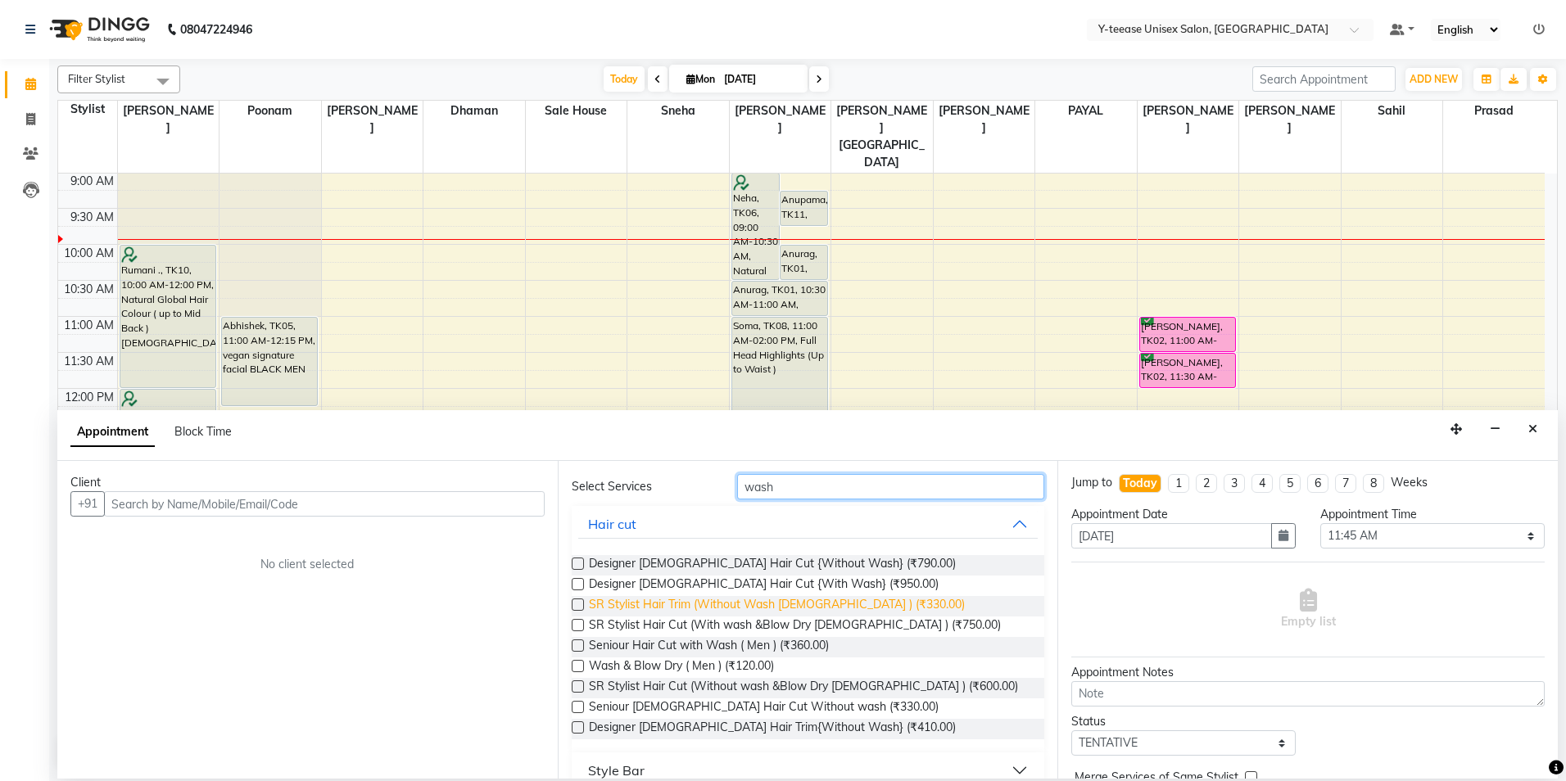
scroll to position [151, 0]
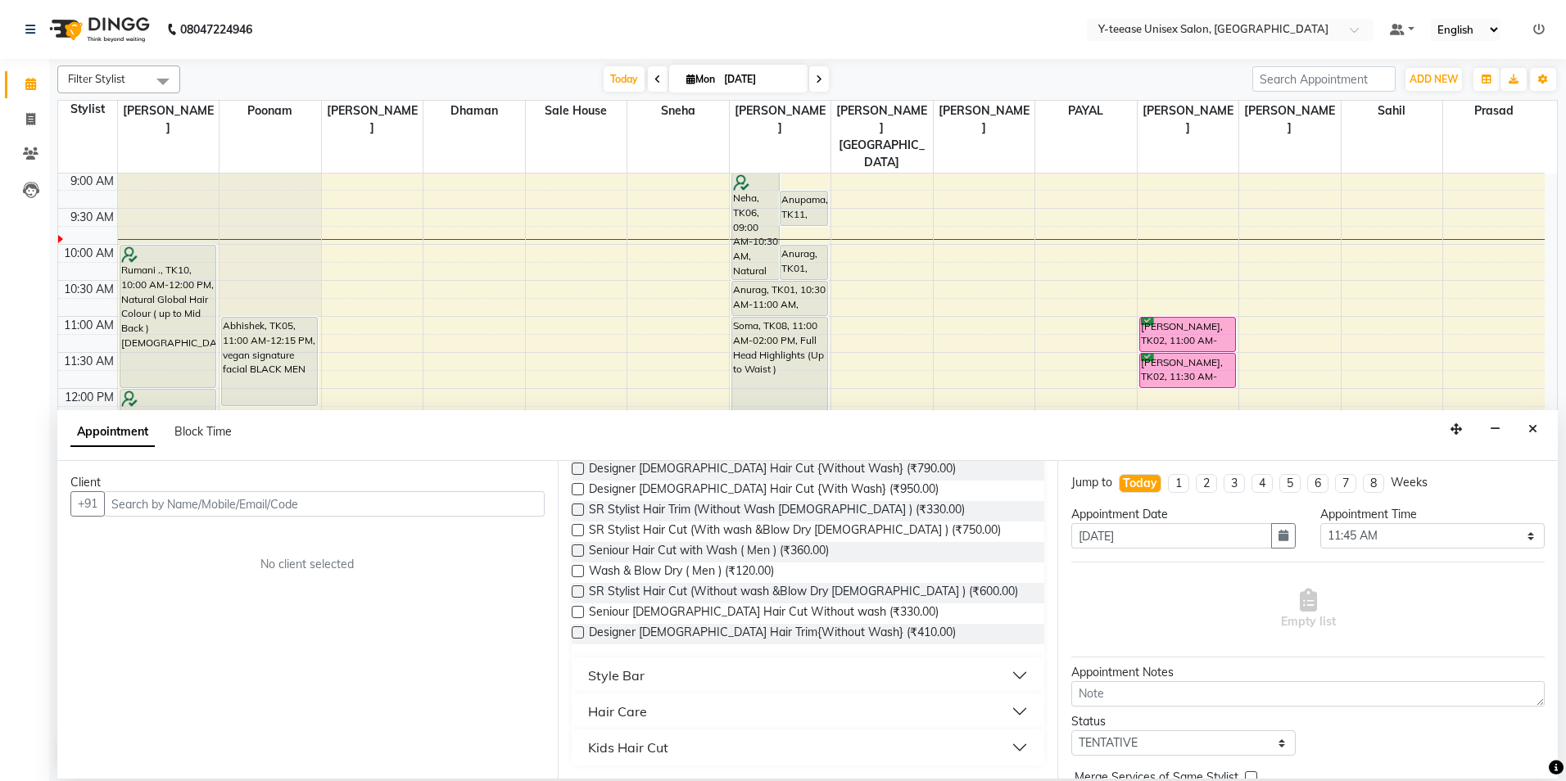
type input "wash"
click at [670, 672] on button "Style Bar" at bounding box center [808, 675] width 460 height 29
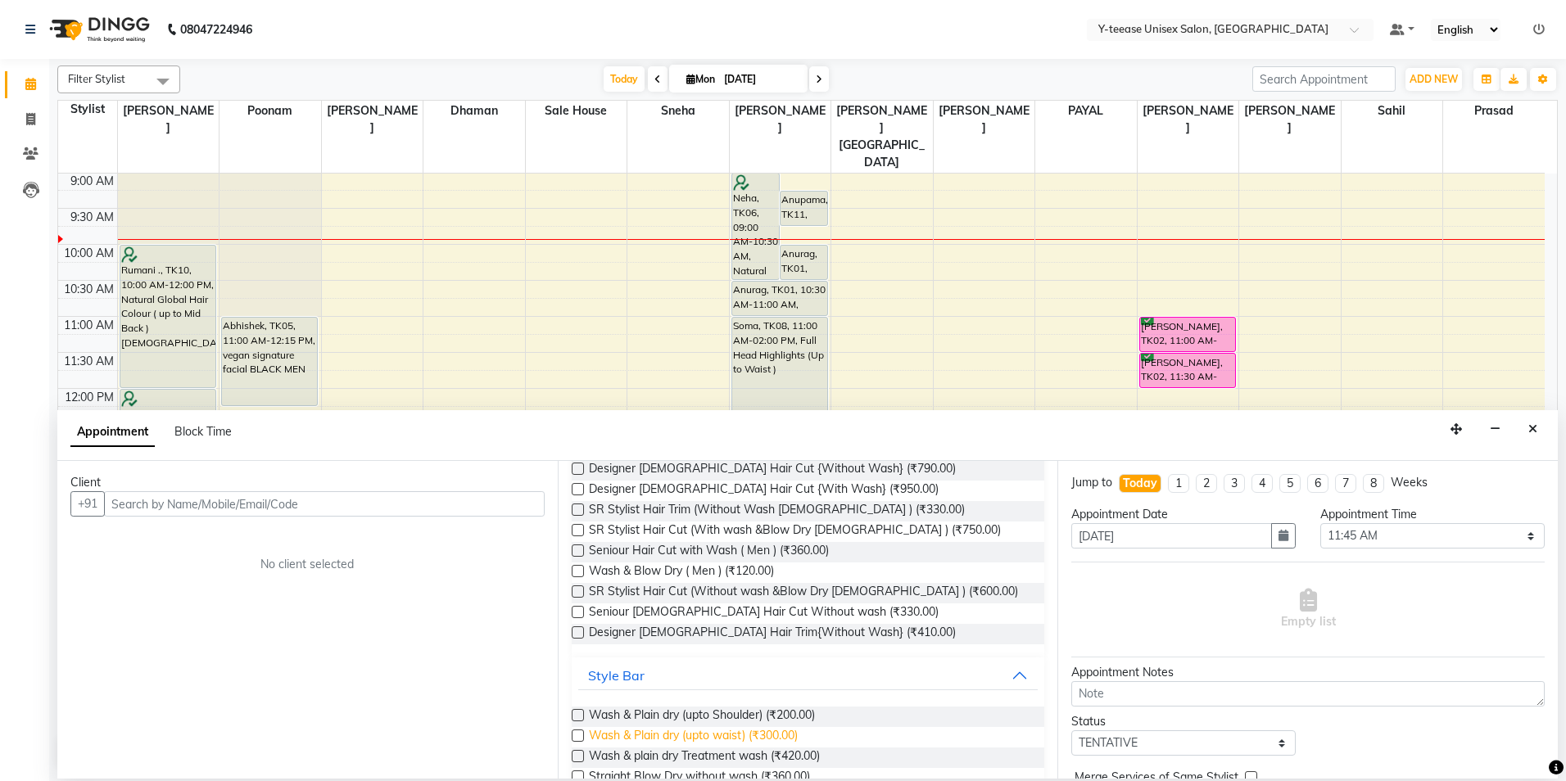
click at [680, 732] on span "Wash & Plain dry (upto waist) (₹300.00)" at bounding box center [693, 737] width 209 height 20
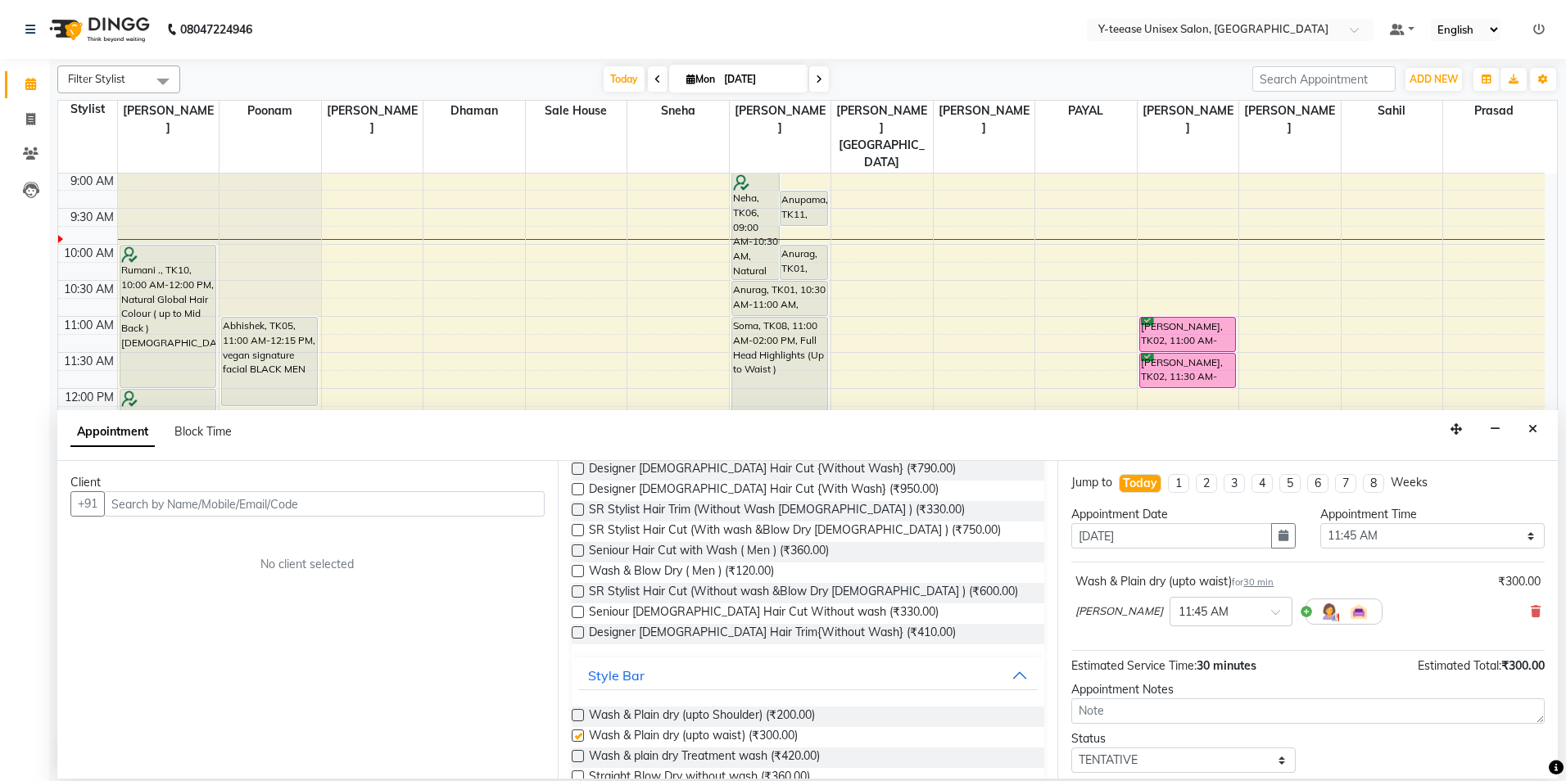
checkbox input "false"
click at [505, 504] on input "text" at bounding box center [324, 503] width 441 height 25
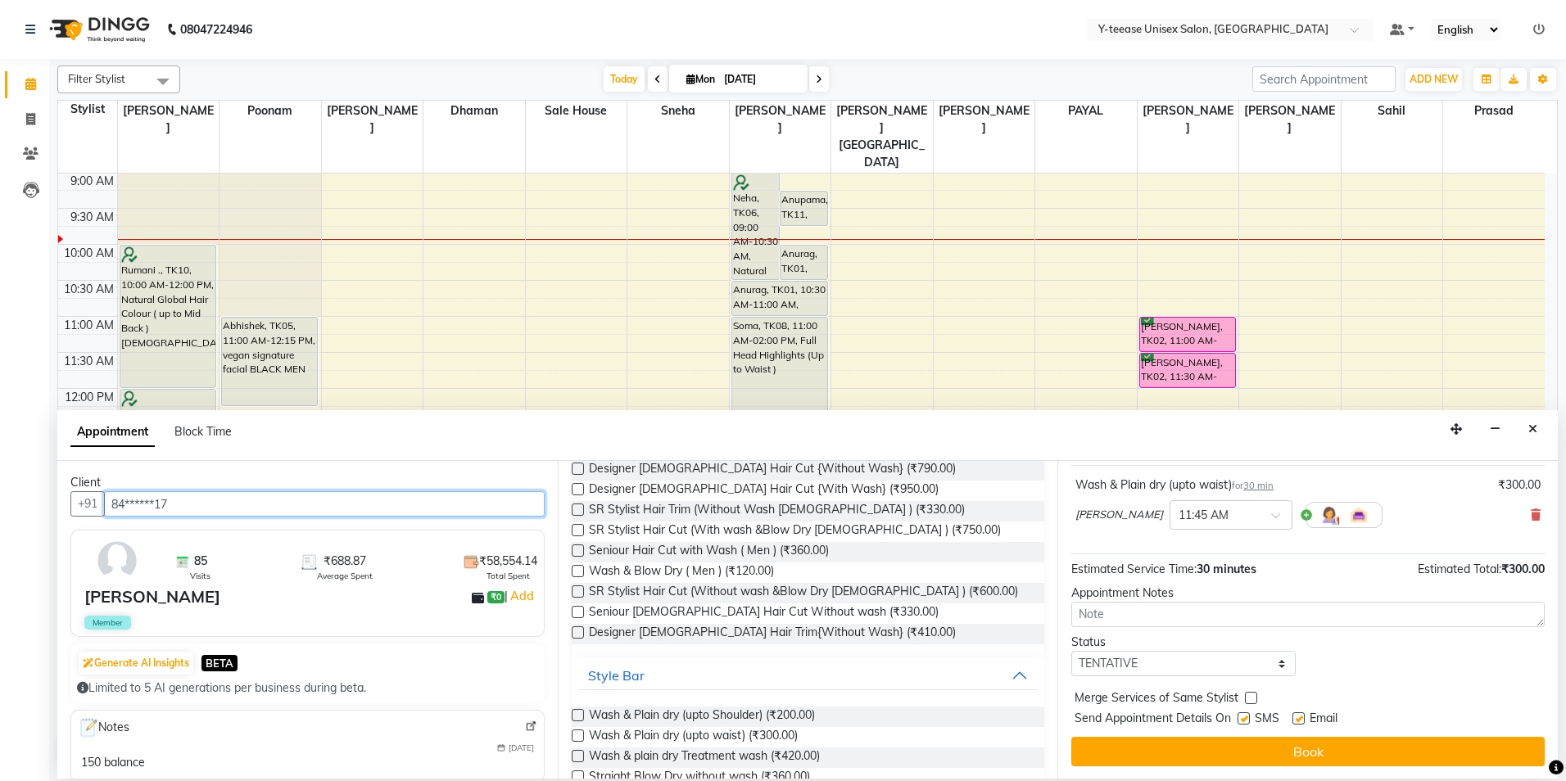
scroll to position [97, 0]
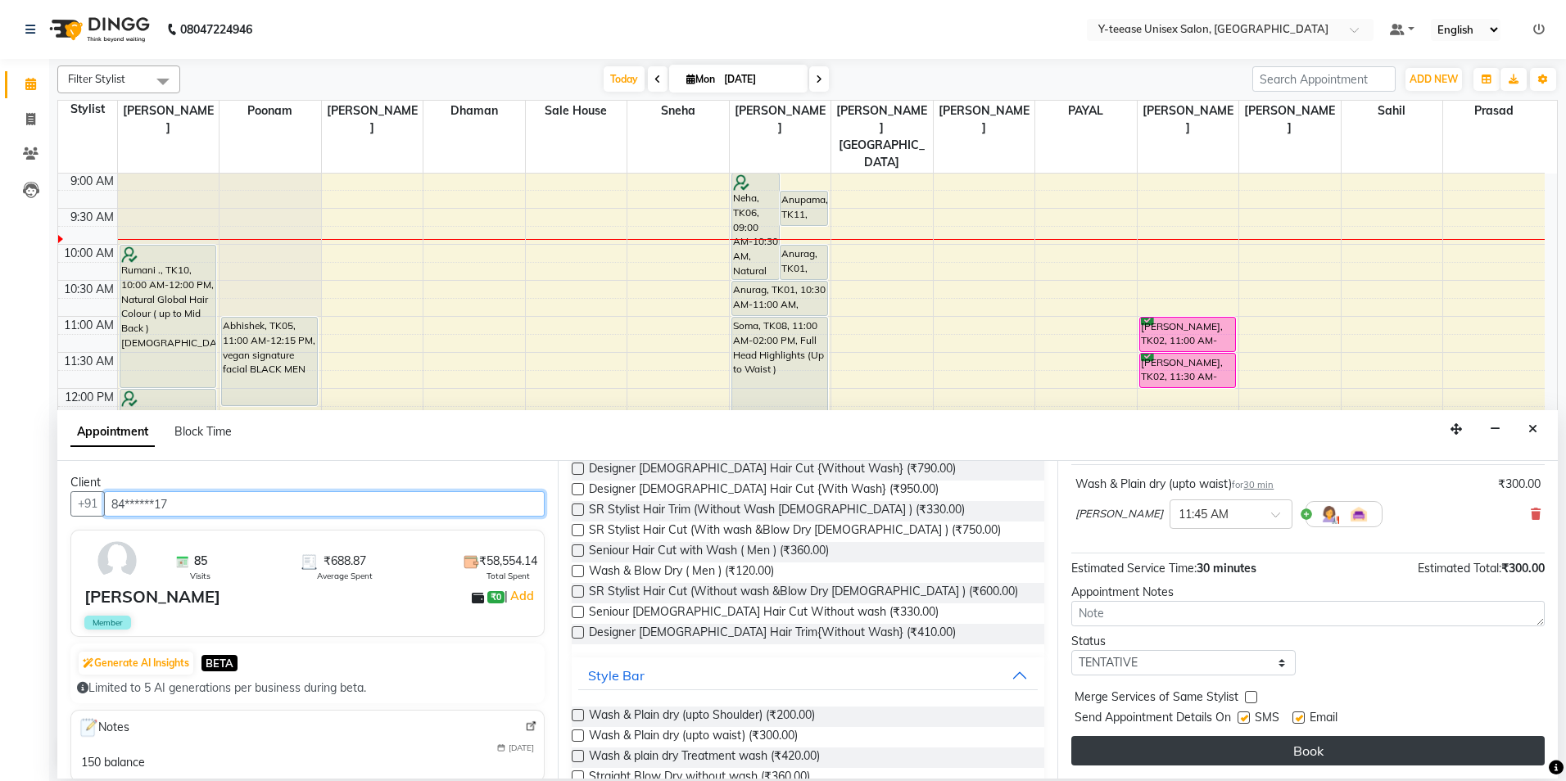
type input "84******17"
click at [1338, 758] on button "Book" at bounding box center [1307, 750] width 473 height 29
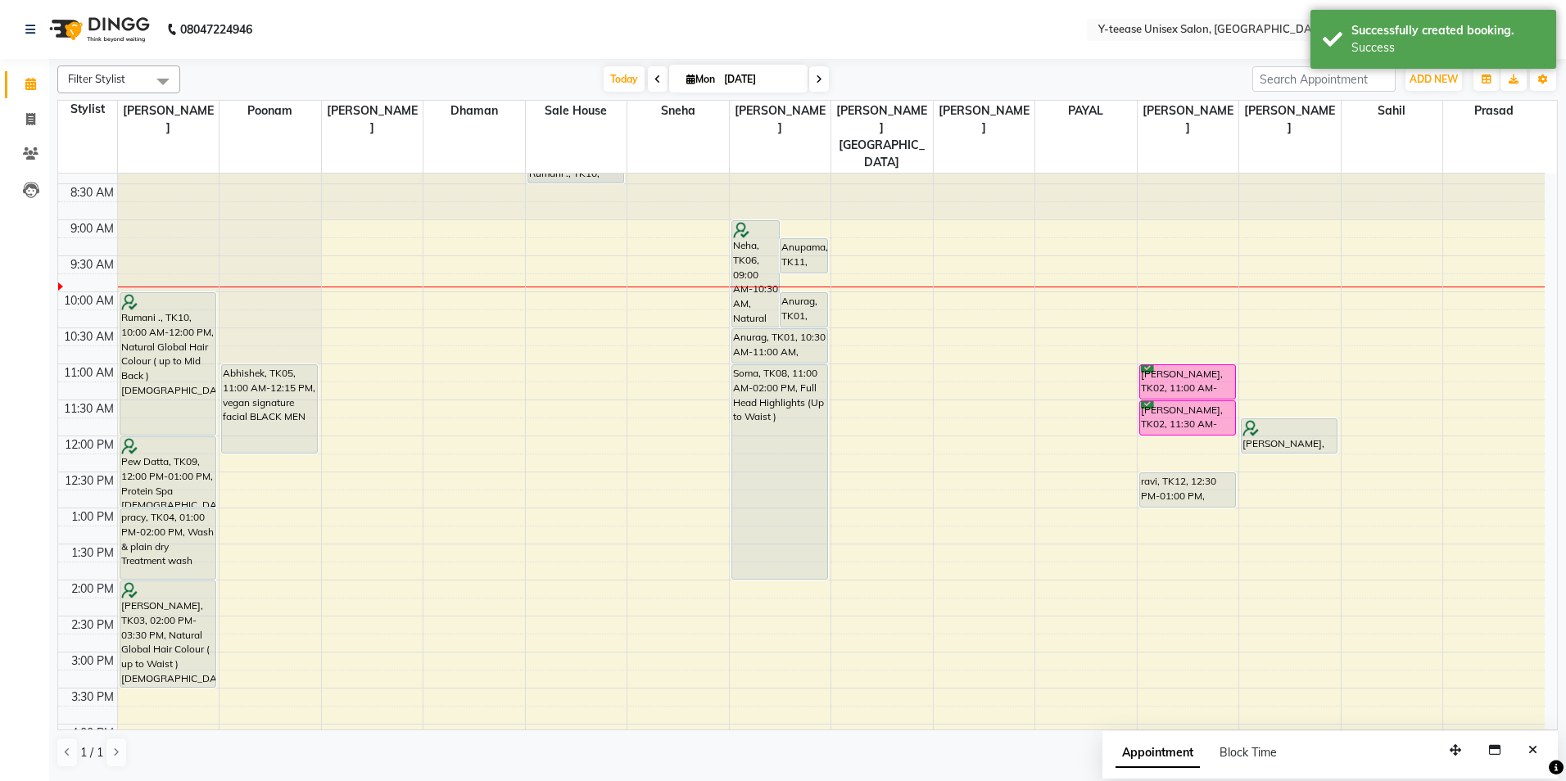
scroll to position [0, 0]
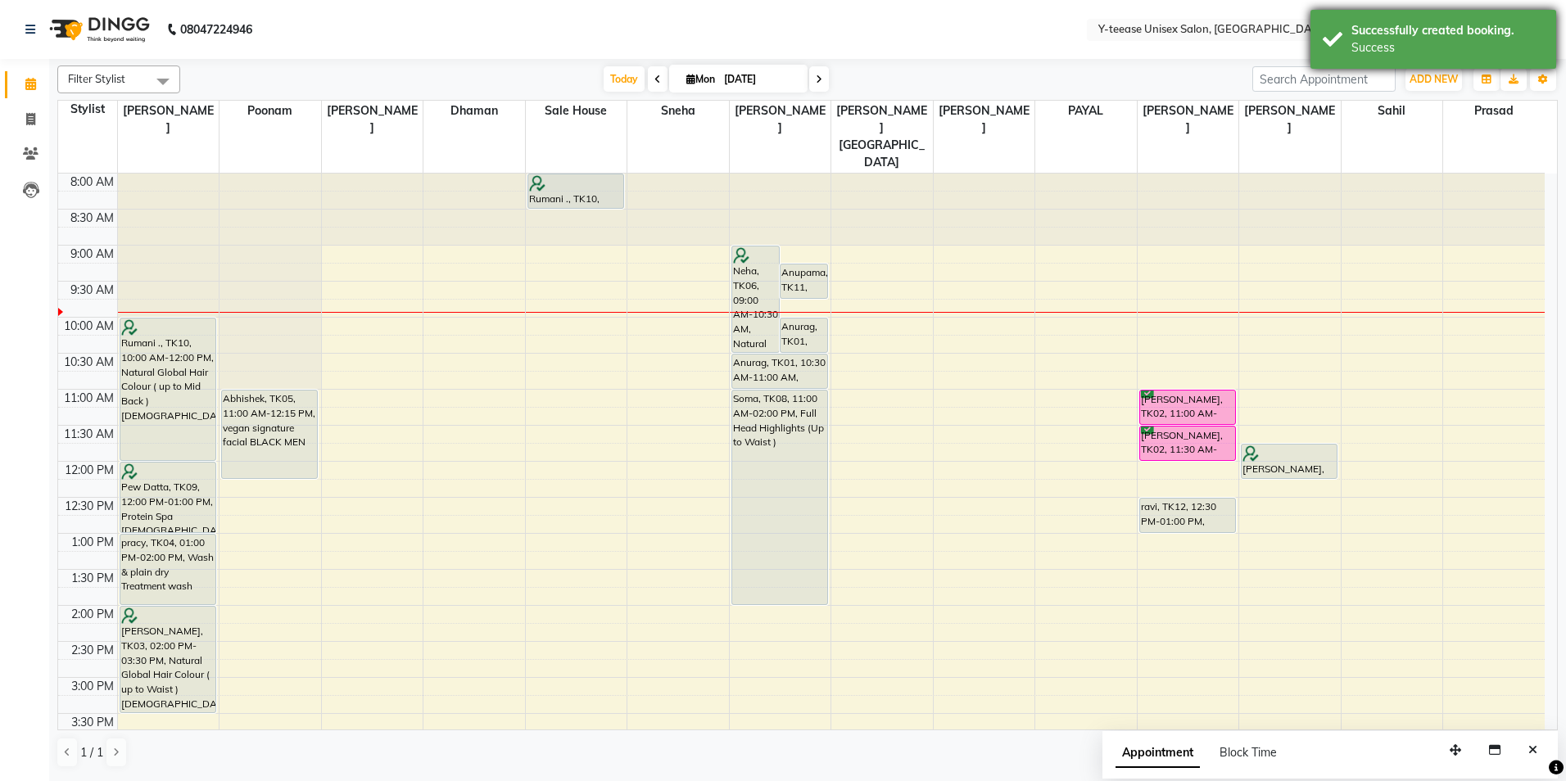
click at [1478, 39] on div "Success" at bounding box center [1447, 47] width 192 height 17
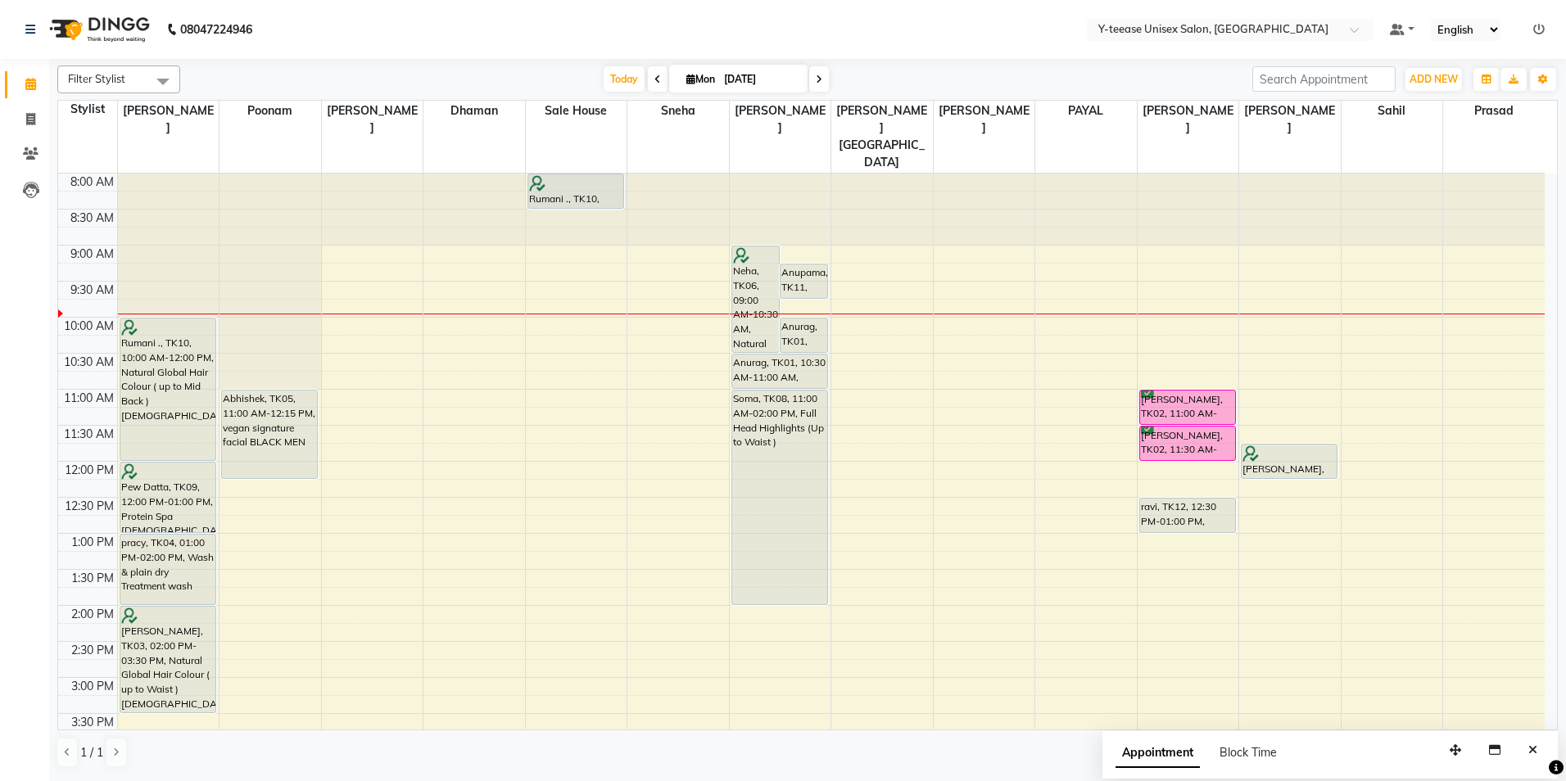
click at [1541, 33] on icon at bounding box center [1538, 29] width 11 height 11
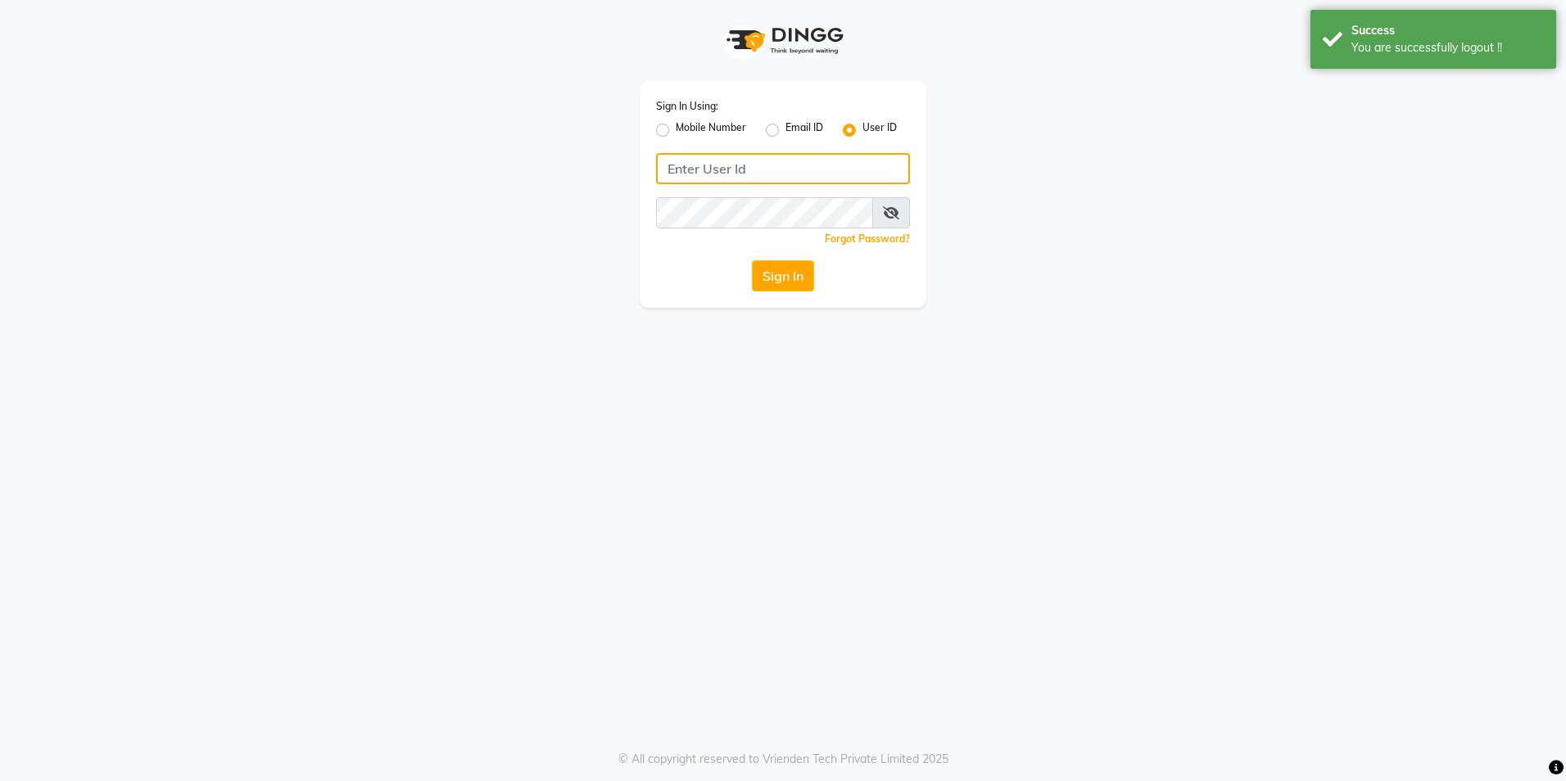
type input "8999679795"
click at [676, 130] on label "Mobile Number" at bounding box center [711, 130] width 70 height 20
click at [676, 130] on input "Mobile Number" at bounding box center [681, 125] width 11 height 11
radio input "true"
radio input "false"
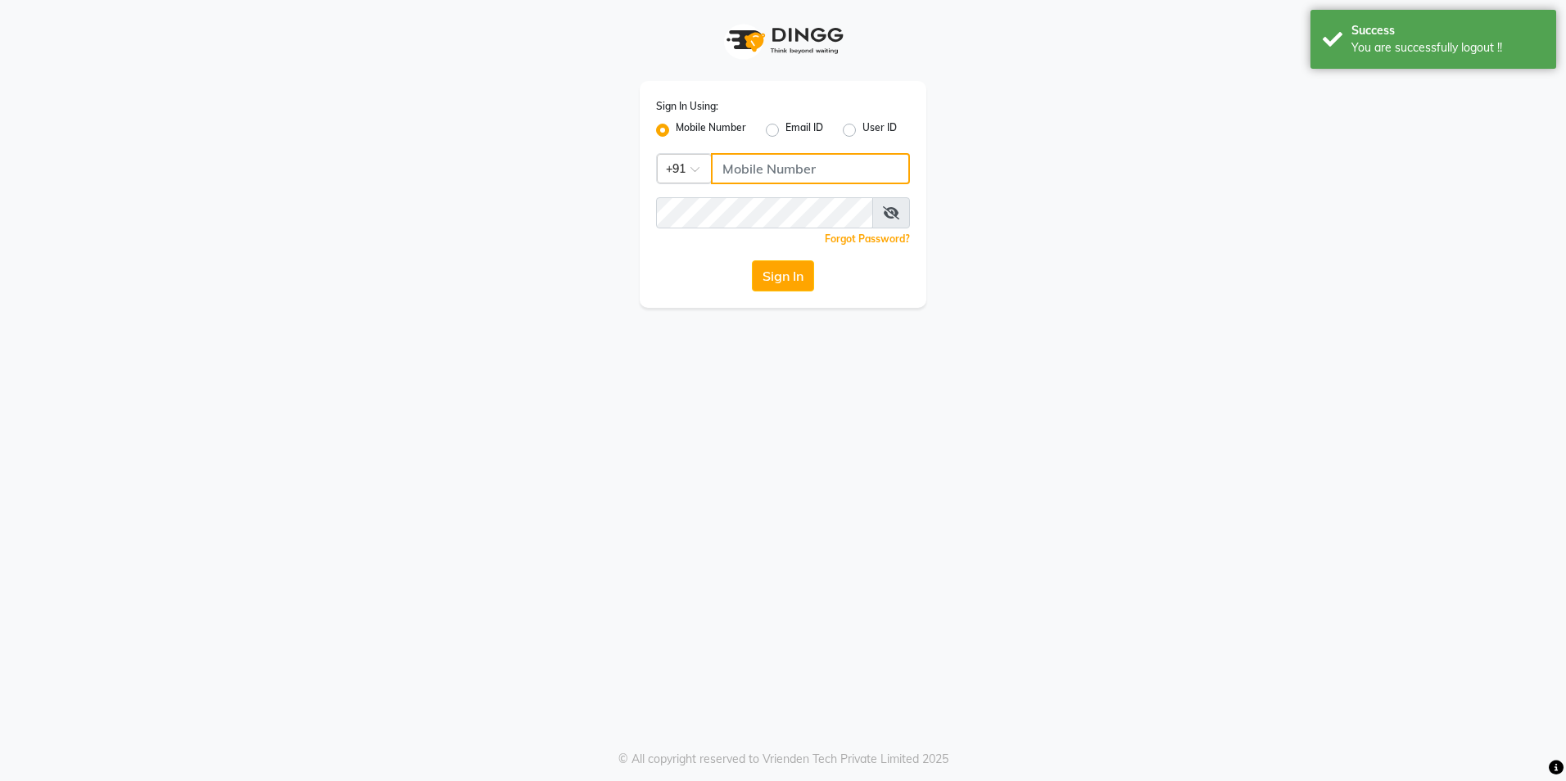
click at [812, 168] on input "Username" at bounding box center [810, 168] width 199 height 31
type input "9657530762"
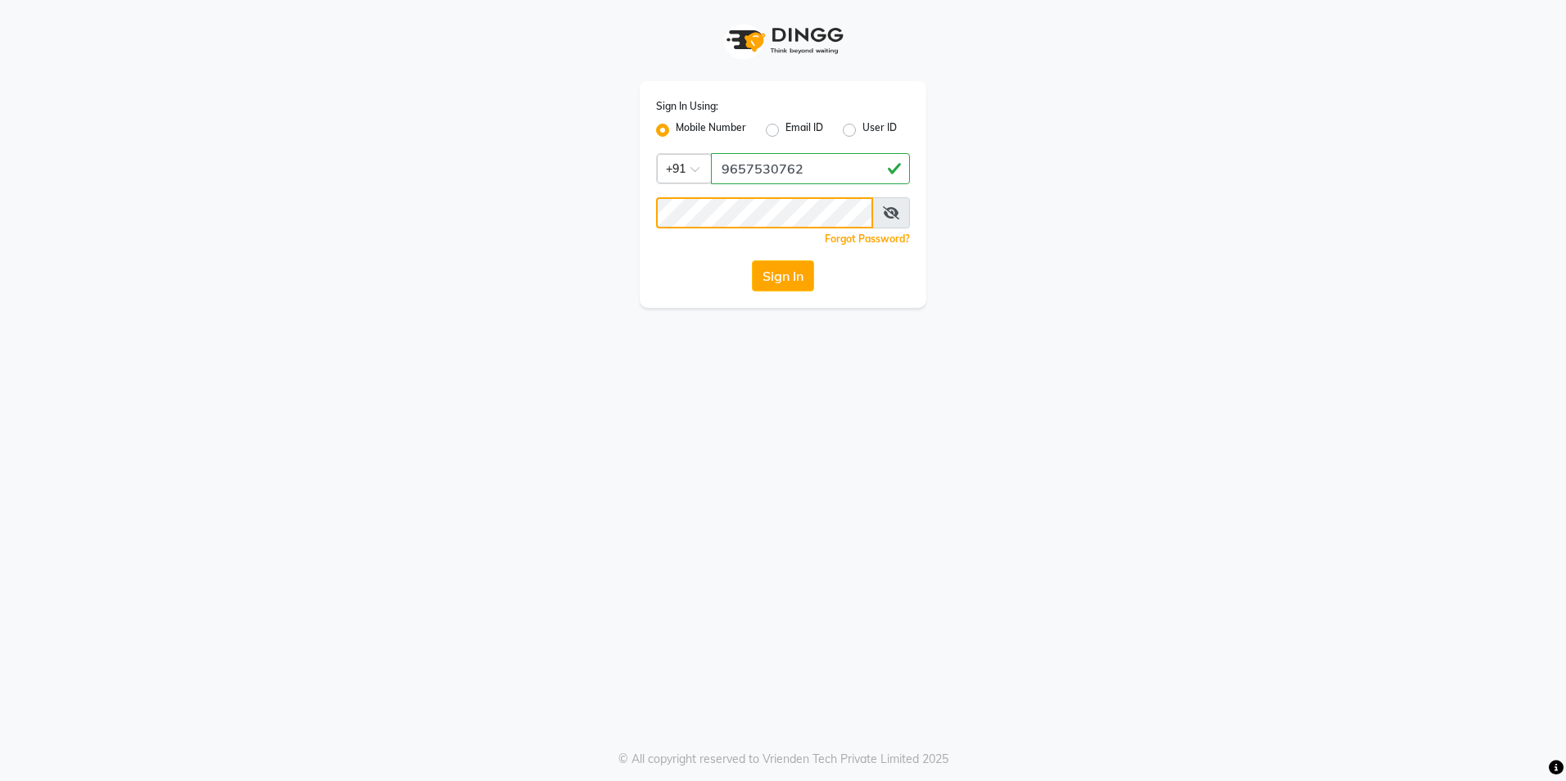
click at [752, 260] on button "Sign In" at bounding box center [783, 275] width 62 height 31
